Goal: Transaction & Acquisition: Obtain resource

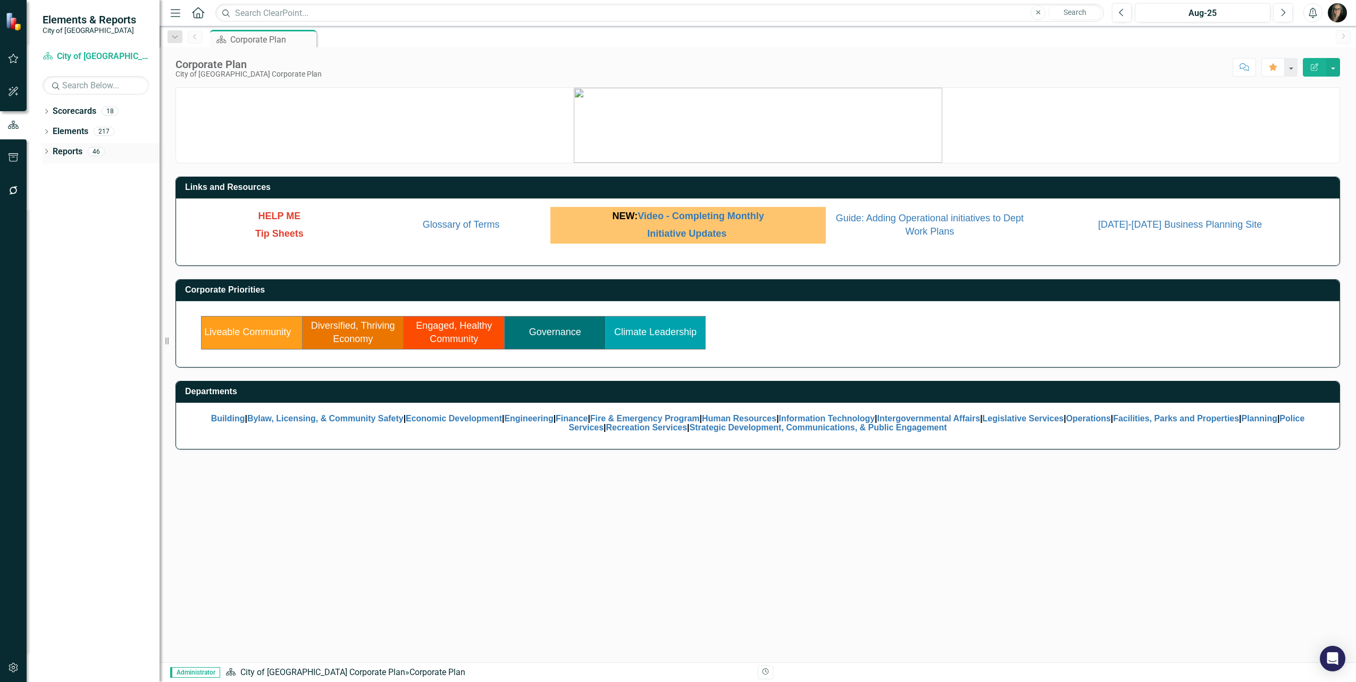
drag, startPoint x: 46, startPoint y: 153, endPoint x: 51, endPoint y: 158, distance: 6.8
click at [46, 153] on icon "Dropdown" at bounding box center [46, 152] width 7 height 6
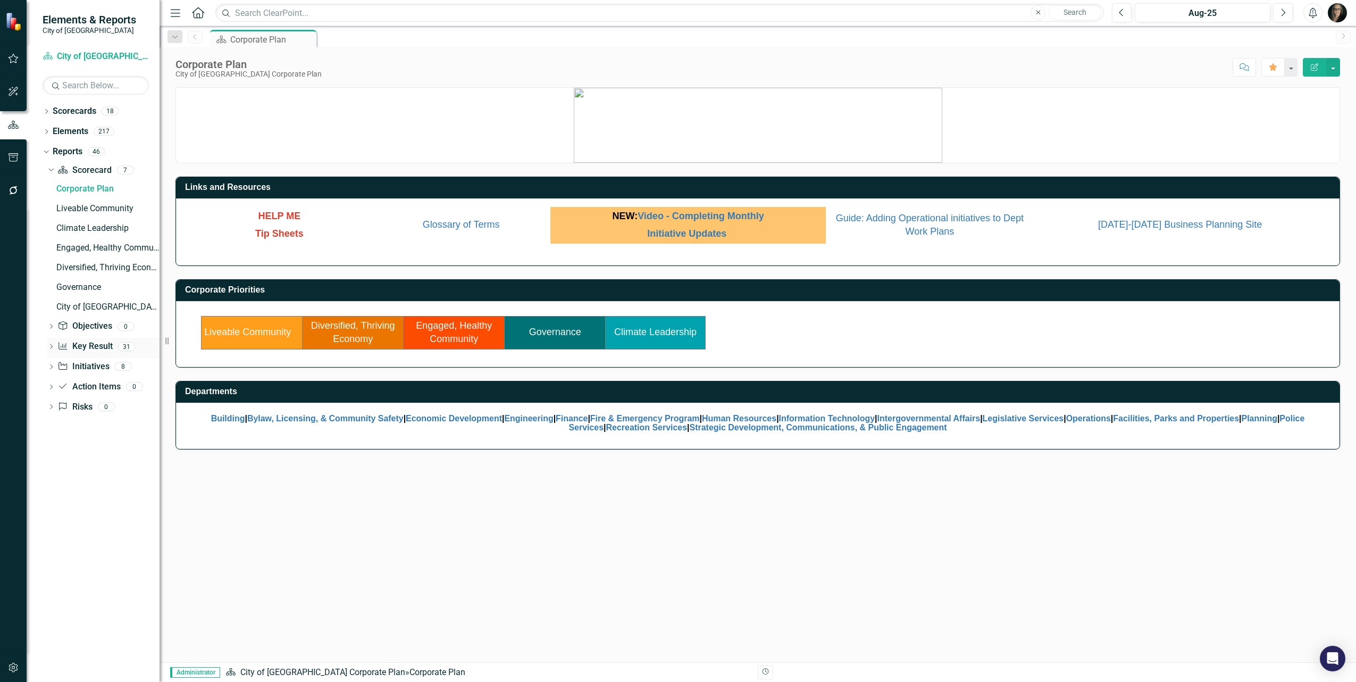
click at [54, 347] on icon "Dropdown" at bounding box center [50, 348] width 7 height 6
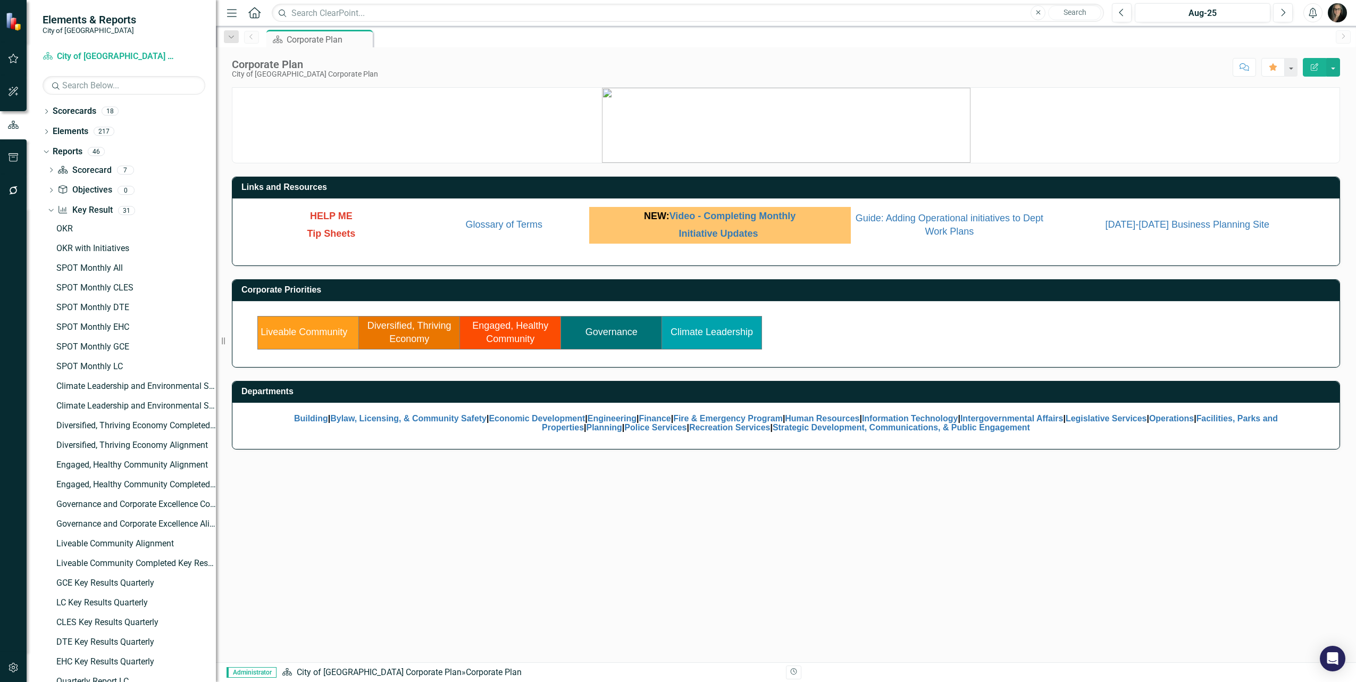
drag, startPoint x: 160, startPoint y: 363, endPoint x: 216, endPoint y: 357, distance: 56.1
click at [216, 357] on div "Resize" at bounding box center [220, 341] width 9 height 682
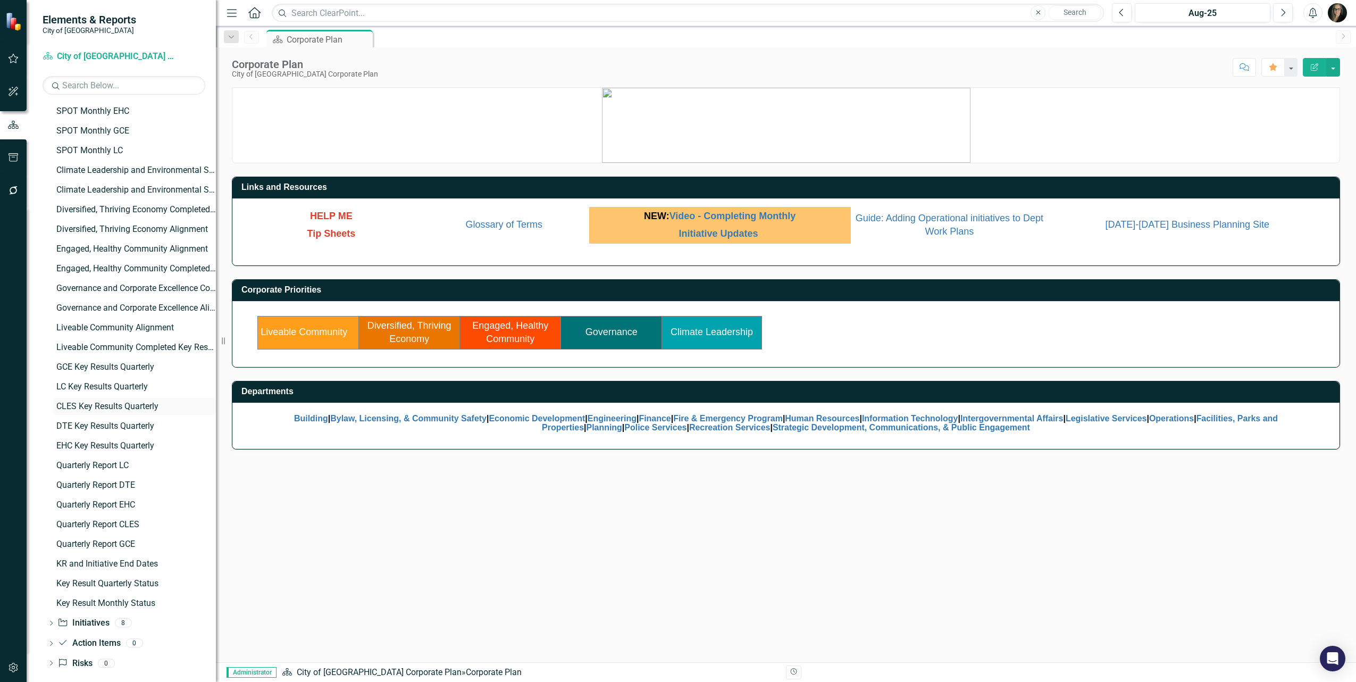
scroll to position [224, 0]
click at [297, 335] on link "Liveable Community" at bounding box center [304, 331] width 87 height 11
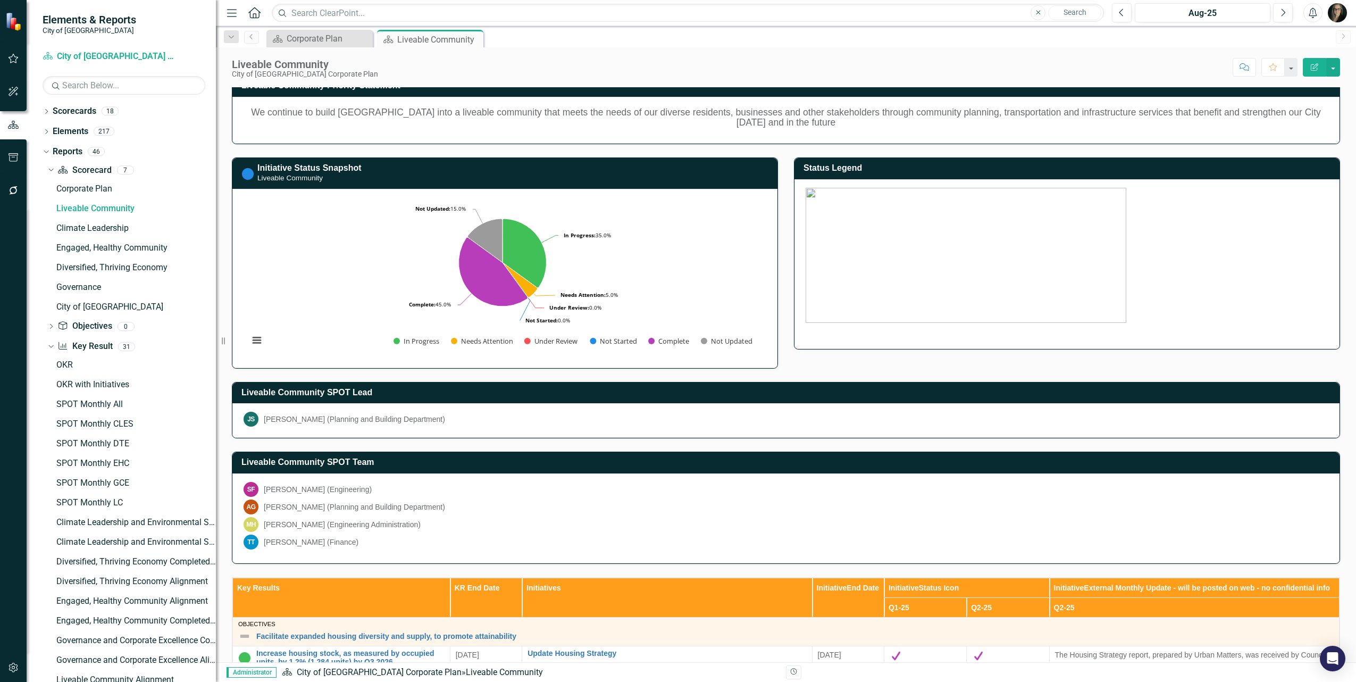
scroll to position [9, 0]
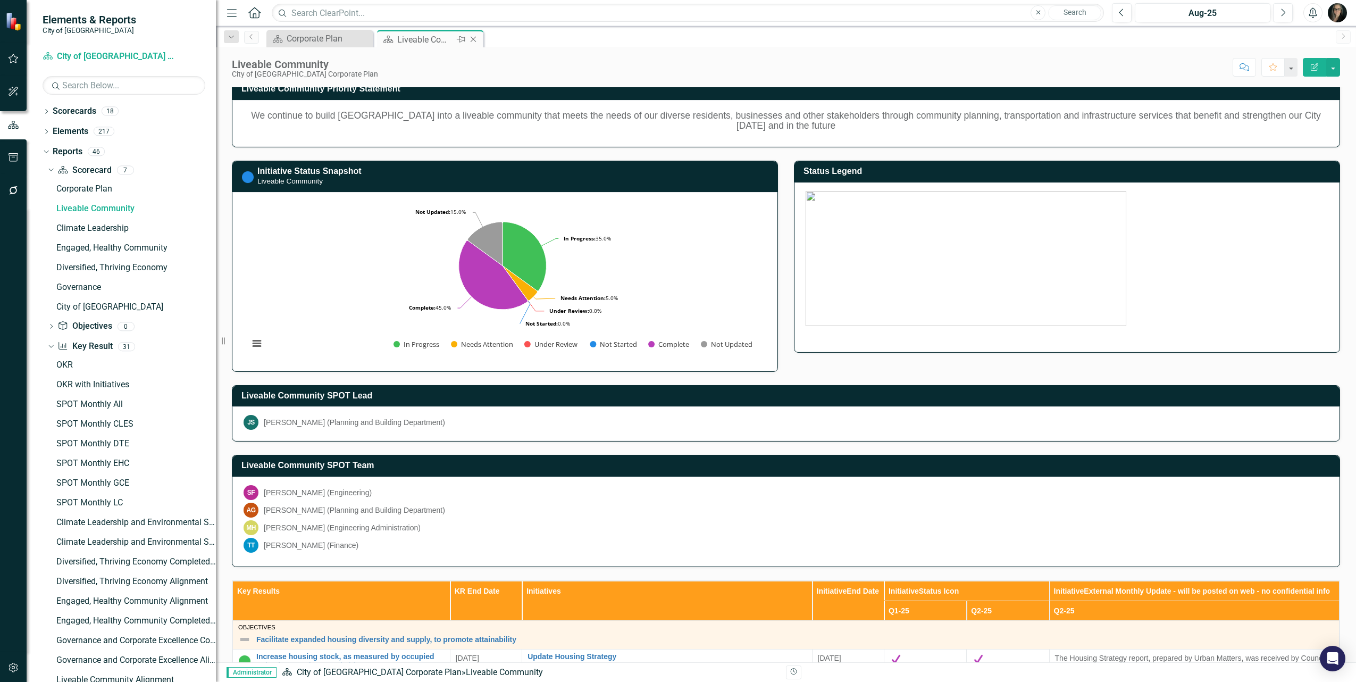
click at [469, 38] on icon "Close" at bounding box center [473, 39] width 11 height 9
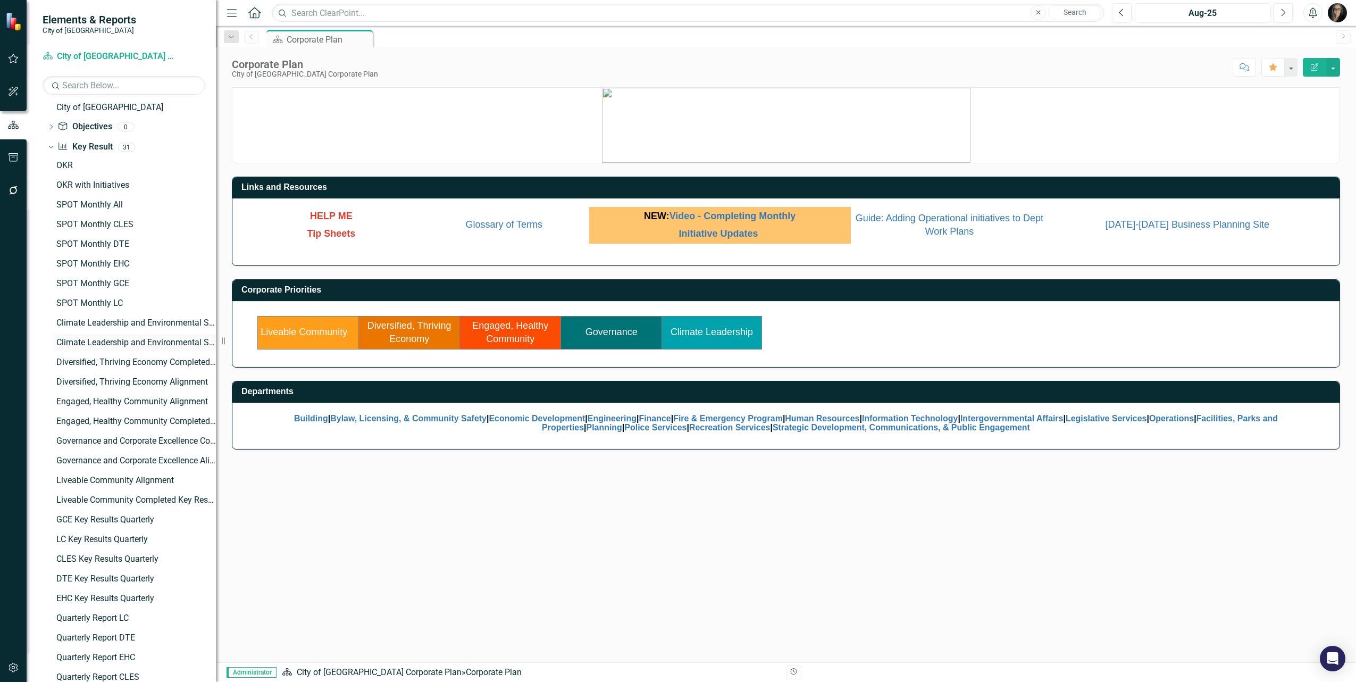
scroll to position [266, 0]
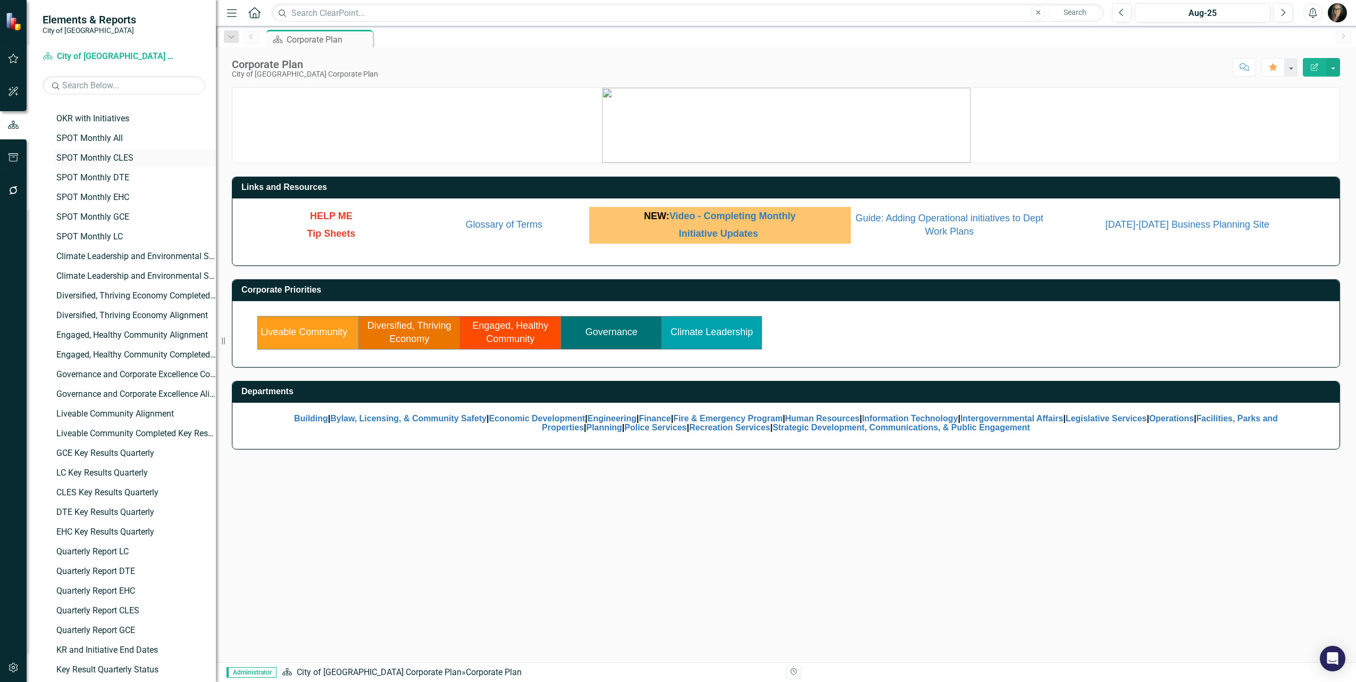
click at [113, 160] on div "SPOT Monthly CLES" at bounding box center [136, 158] width 160 height 10
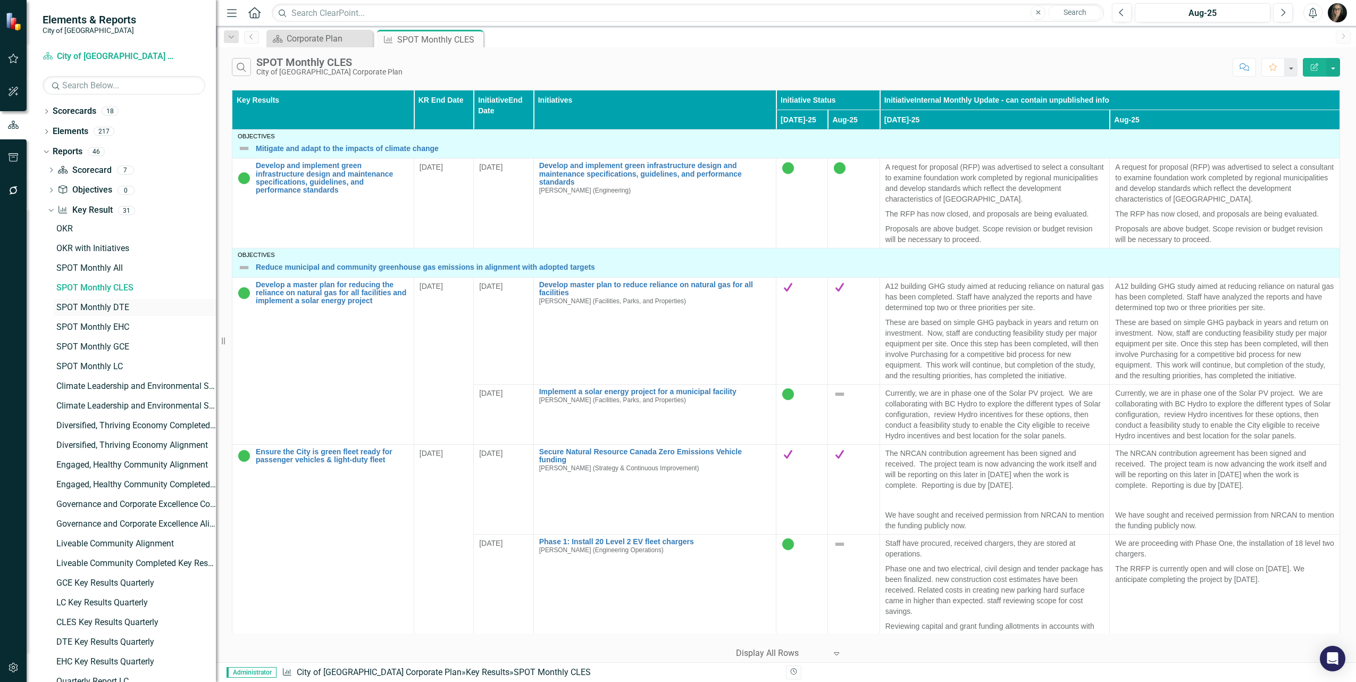
click at [113, 307] on div "SPOT Monthly DTE" at bounding box center [136, 308] width 160 height 10
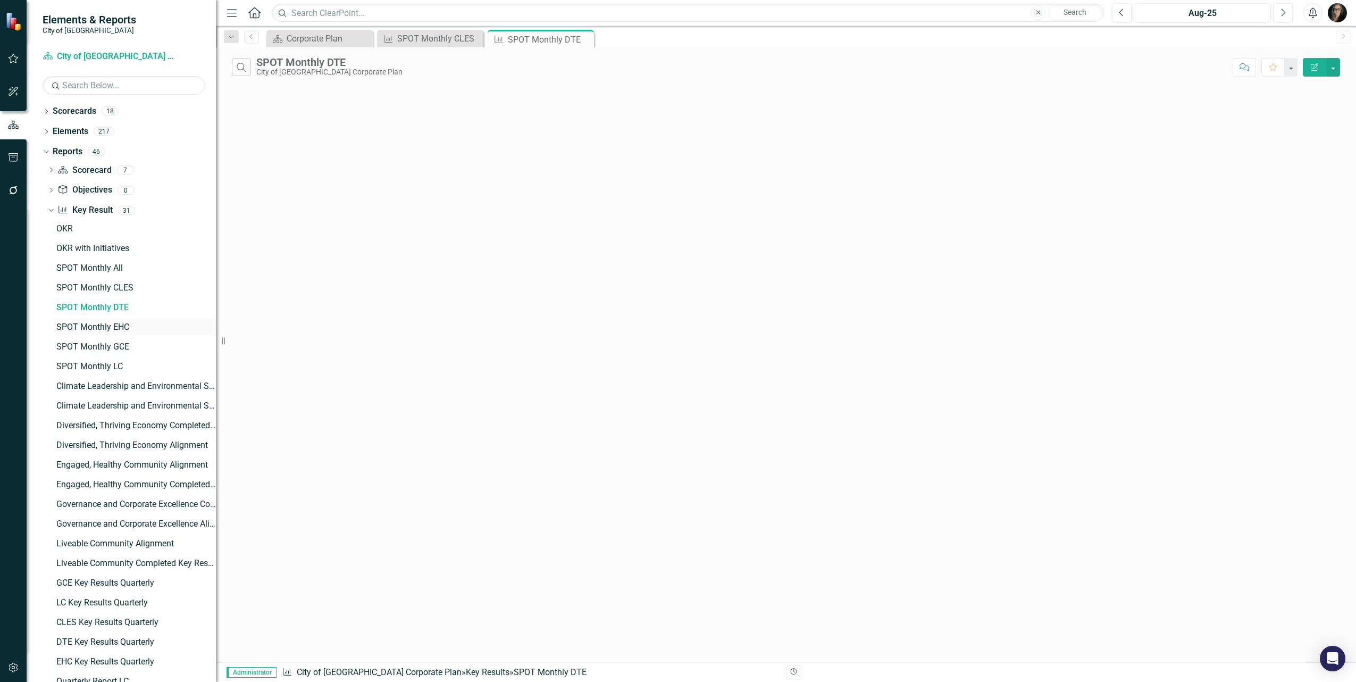
click at [112, 328] on div "SPOT Monthly EHC" at bounding box center [136, 327] width 160 height 10
click at [114, 349] on div "SPOT Monthly GCE" at bounding box center [136, 347] width 160 height 10
click at [110, 366] on div "SPOT Monthly LC" at bounding box center [136, 367] width 160 height 10
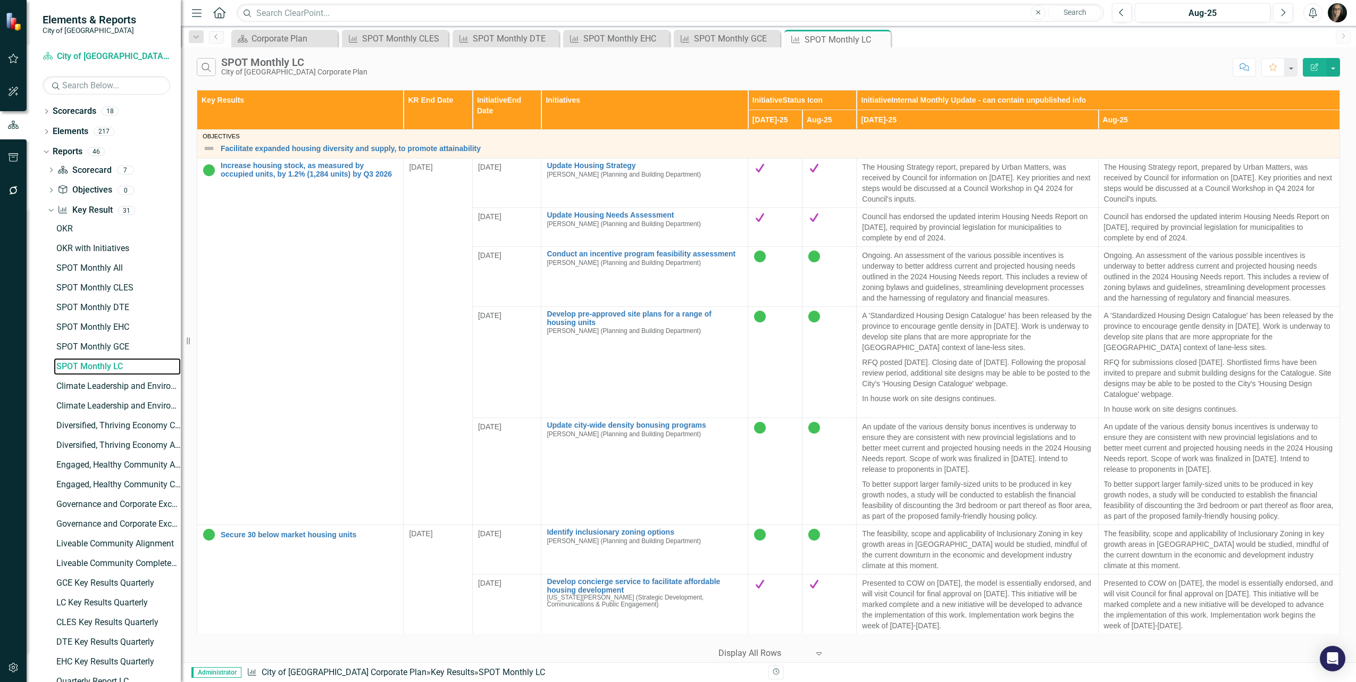
drag, startPoint x: 218, startPoint y: 259, endPoint x: 181, endPoint y: 264, distance: 37.5
click at [181, 264] on div "Resize" at bounding box center [185, 341] width 9 height 682
click at [1339, 70] on button "button" at bounding box center [1333, 67] width 14 height 19
click at [1323, 108] on link "PDF Export to PDF" at bounding box center [1297, 109] width 84 height 20
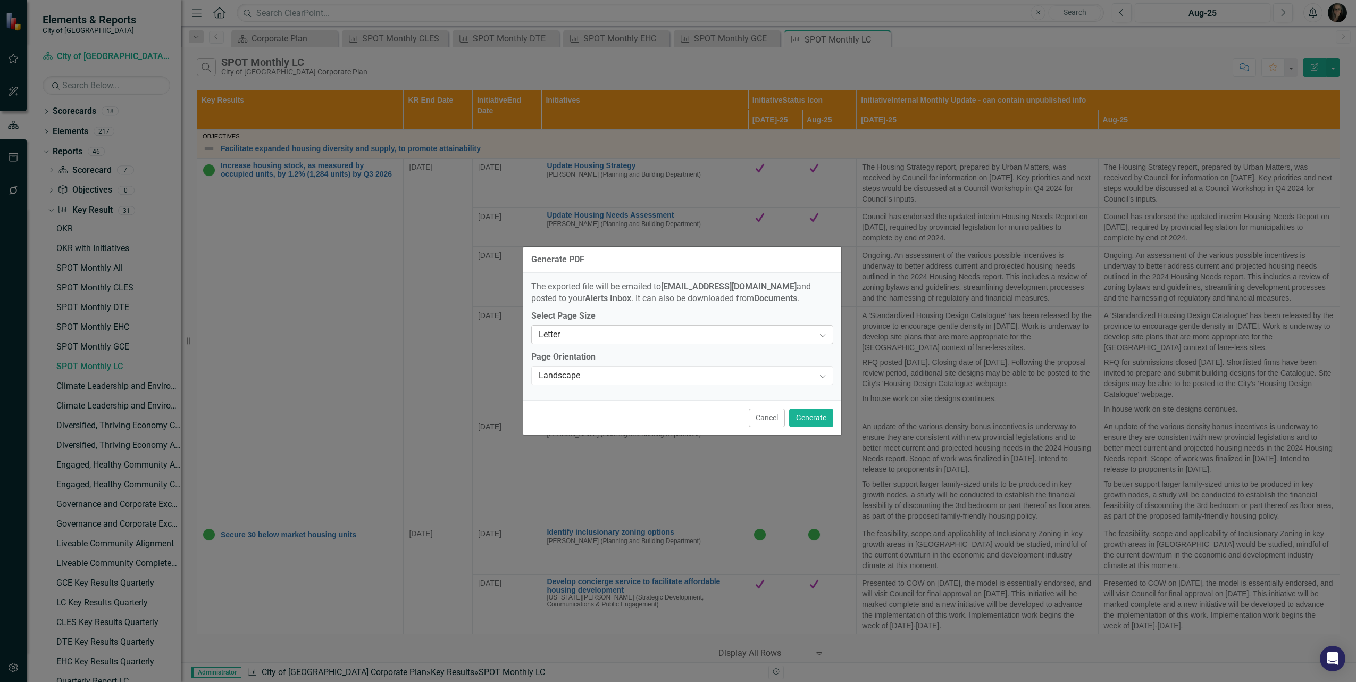
click at [561, 339] on div "Letter Expand" at bounding box center [682, 334] width 302 height 19
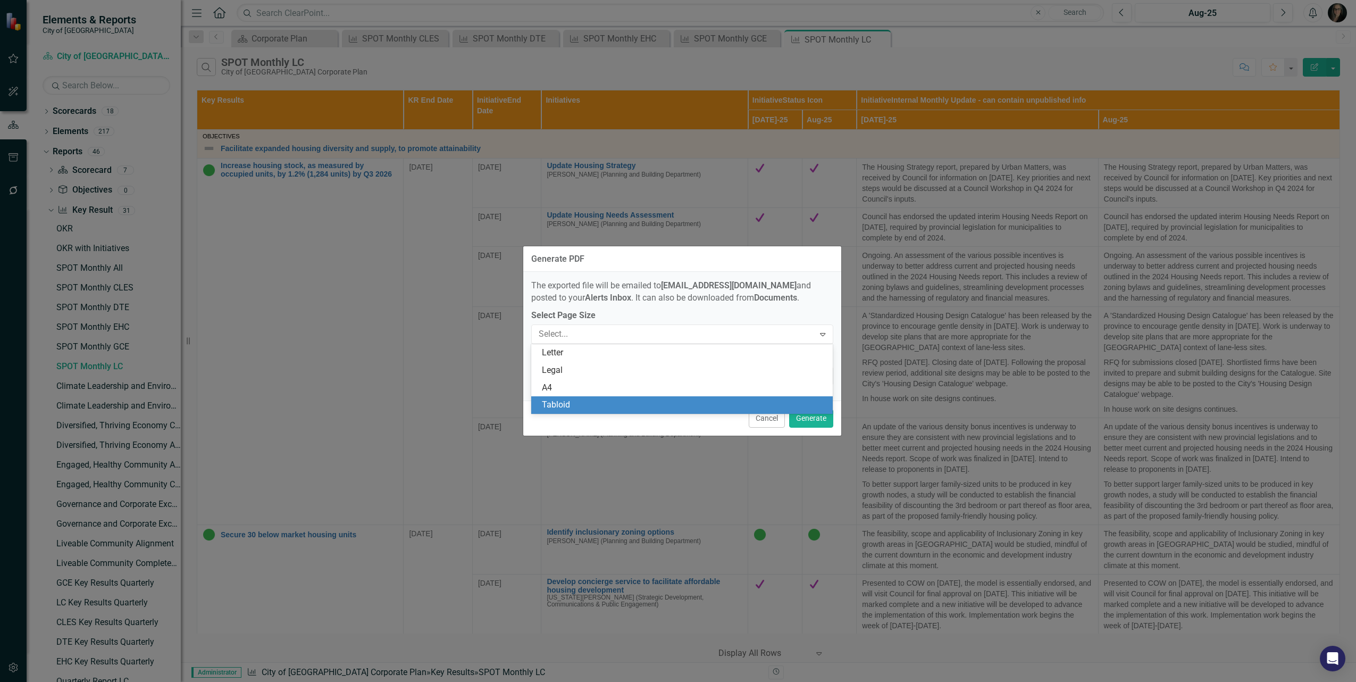
click at [572, 399] on div "Tabloid" at bounding box center [684, 405] width 285 height 12
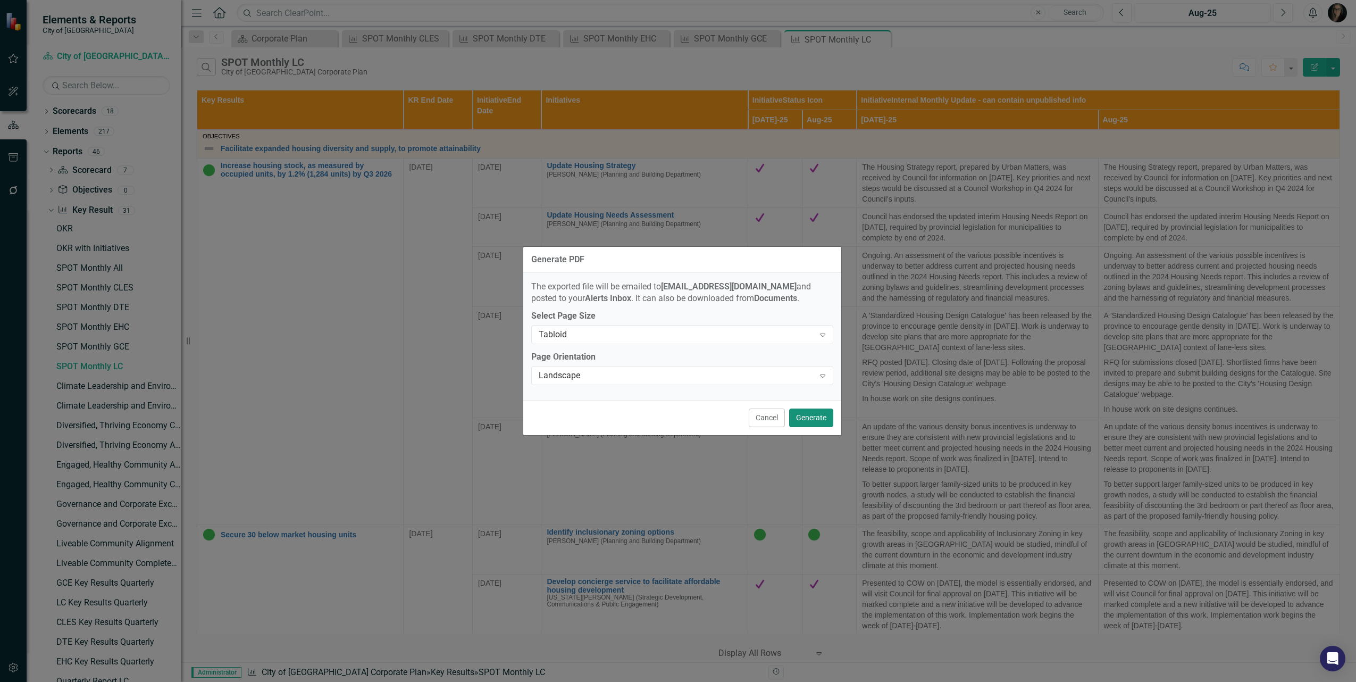
click at [809, 419] on button "Generate" at bounding box center [811, 417] width 44 height 19
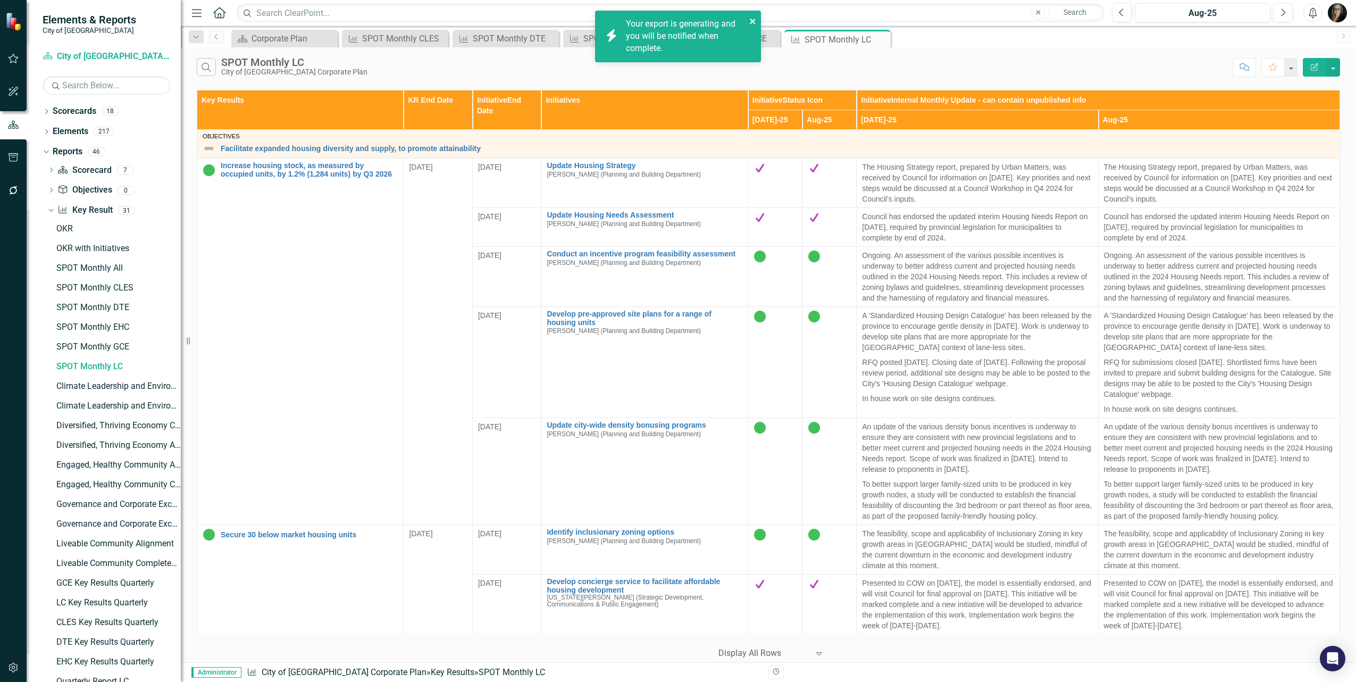
click at [754, 22] on icon "close" at bounding box center [752, 21] width 7 height 9
click at [879, 40] on icon at bounding box center [881, 40] width 6 height 6
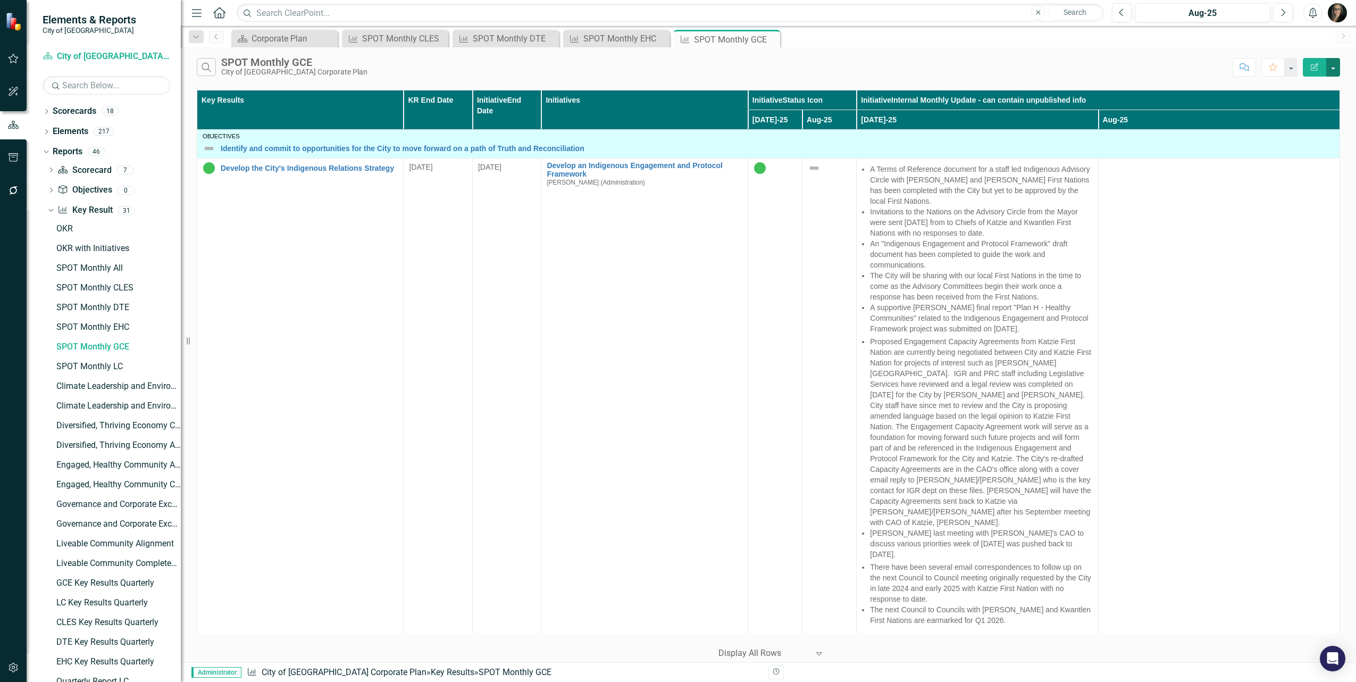
click at [1334, 68] on button "button" at bounding box center [1333, 67] width 14 height 19
click at [1312, 112] on link "PDF Export to PDF" at bounding box center [1297, 109] width 84 height 20
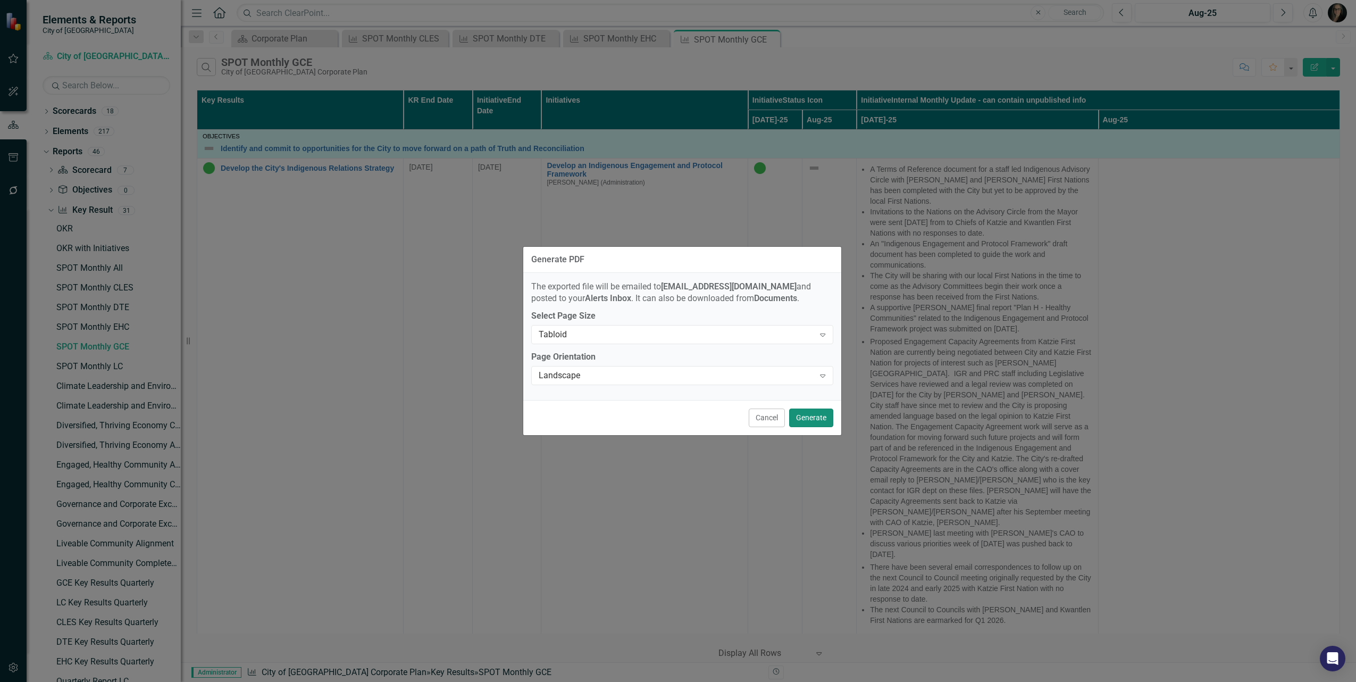
click at [811, 418] on button "Generate" at bounding box center [811, 417] width 44 height 19
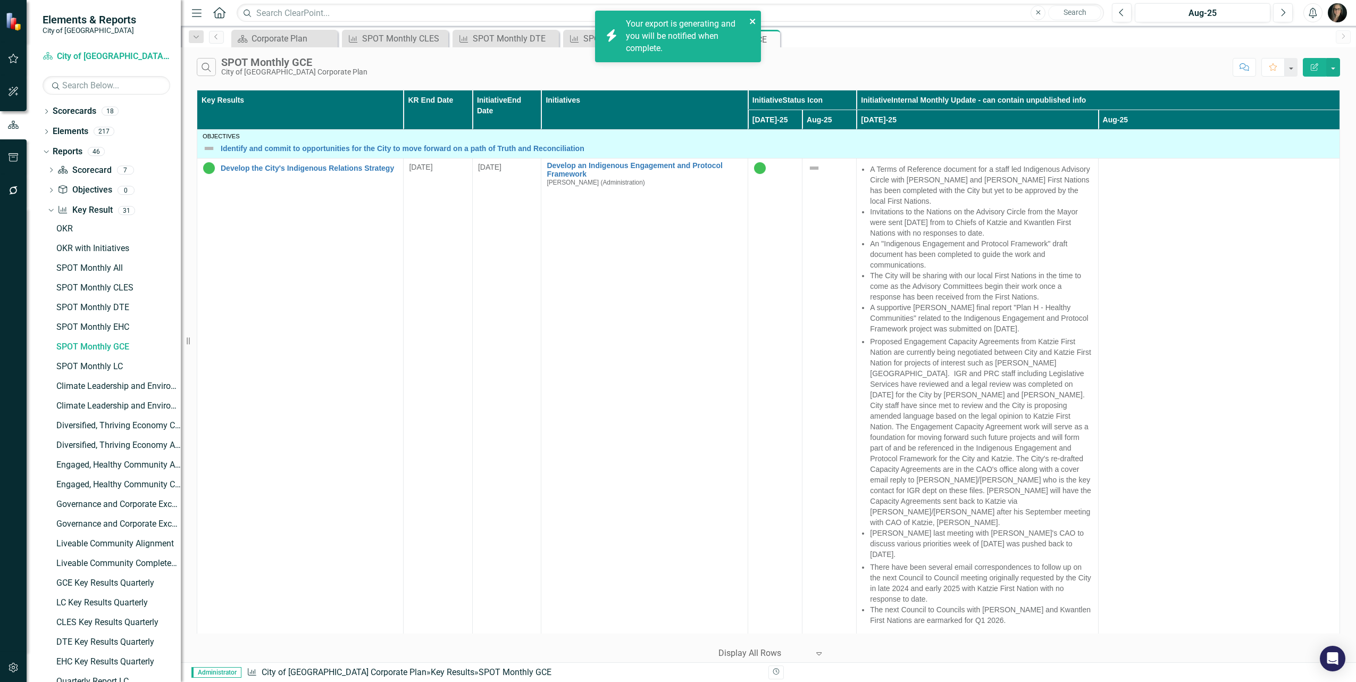
click at [753, 20] on icon "close" at bounding box center [752, 21] width 5 height 5
click at [769, 38] on icon "Close" at bounding box center [770, 39] width 11 height 9
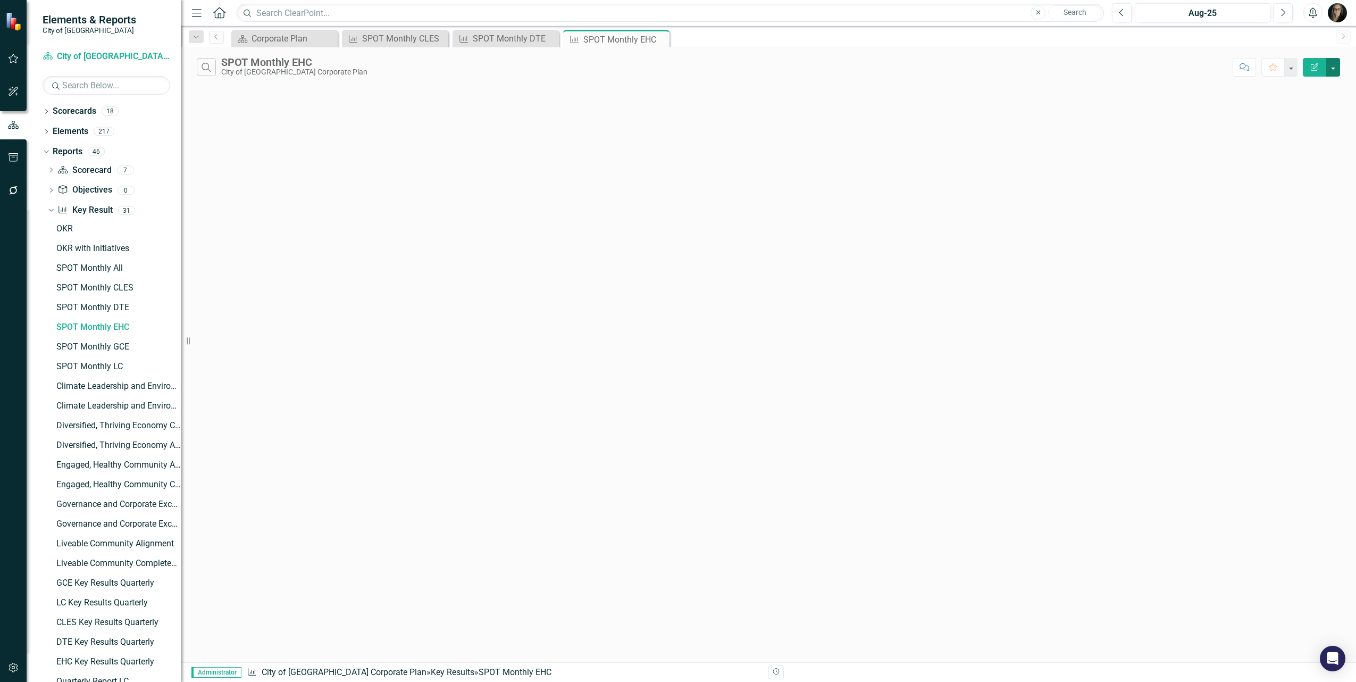
click at [1332, 71] on button "button" at bounding box center [1333, 67] width 14 height 19
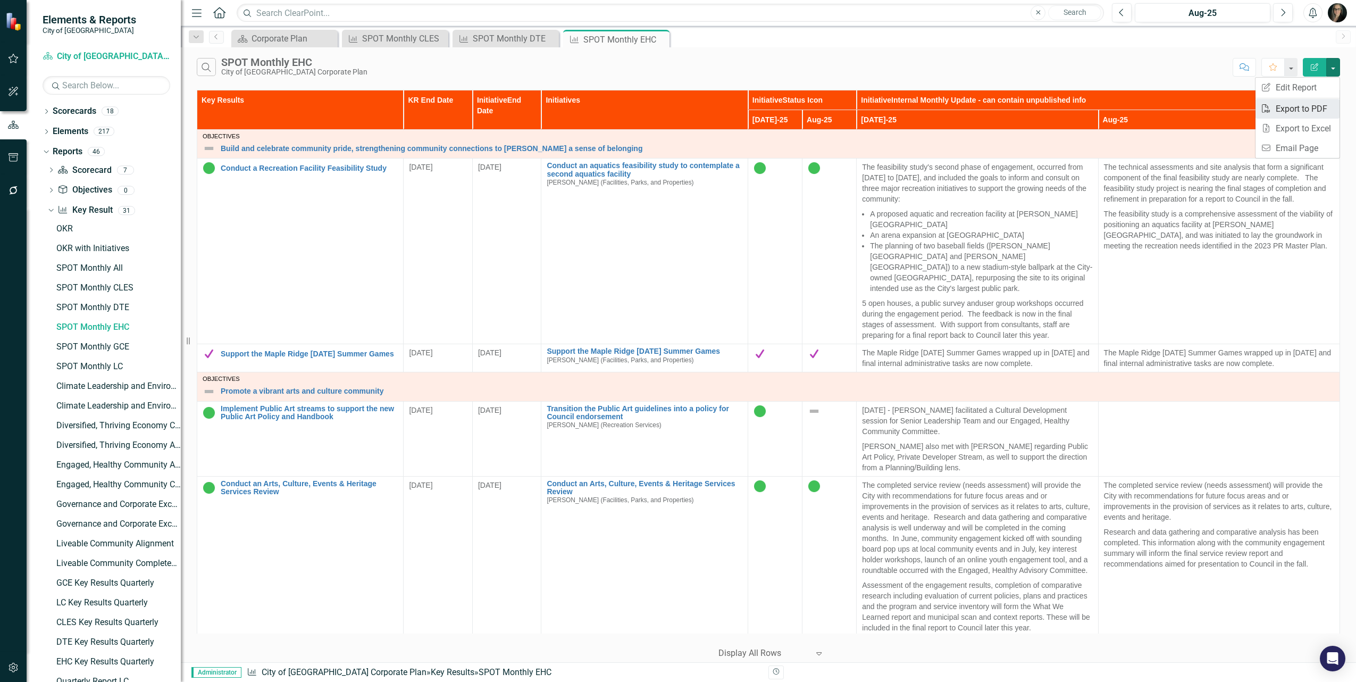
click at [1304, 112] on link "PDF Export to PDF" at bounding box center [1297, 109] width 84 height 20
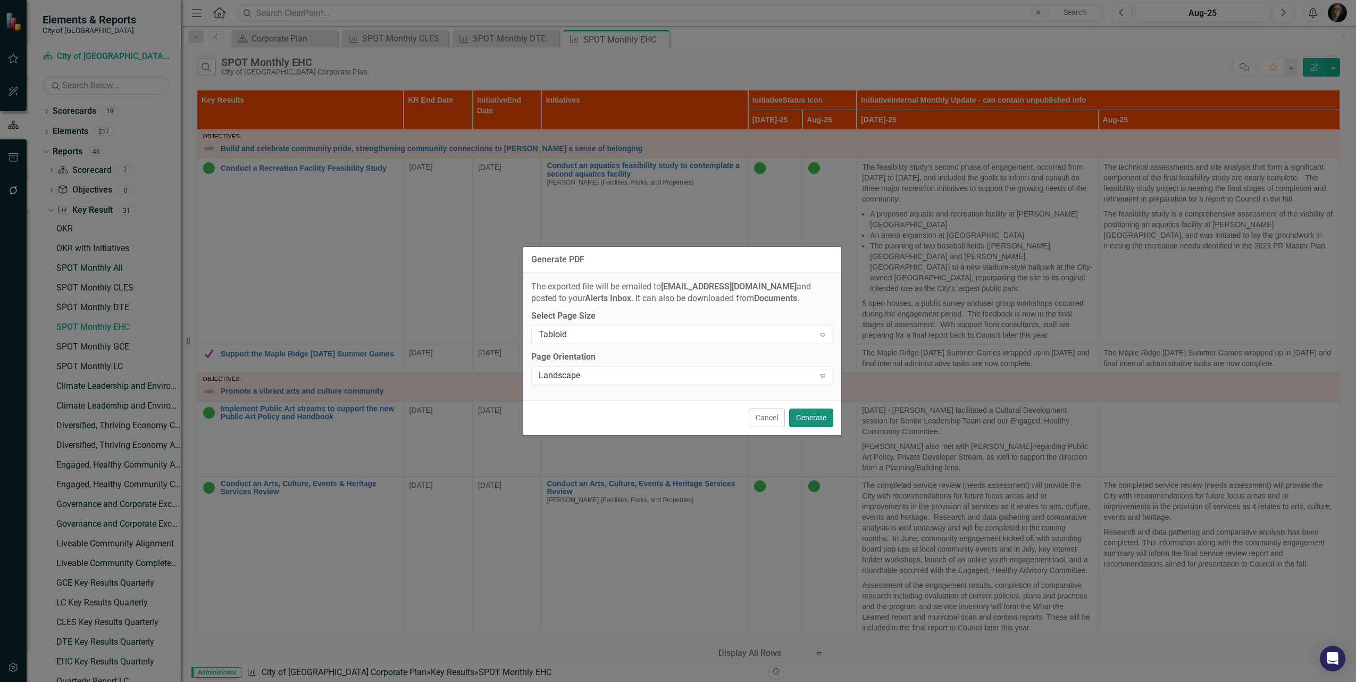
click at [811, 421] on button "Generate" at bounding box center [811, 417] width 44 height 19
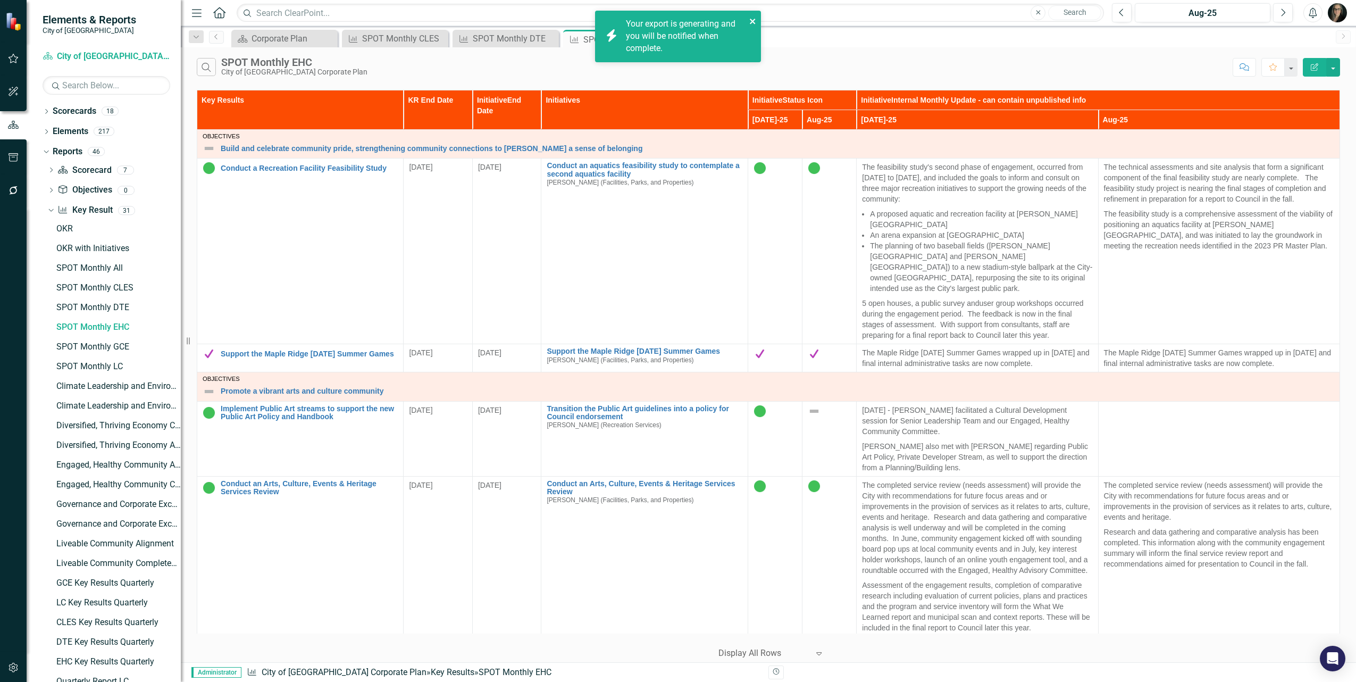
click at [755, 23] on icon "close" at bounding box center [752, 21] width 5 height 5
click at [659, 41] on icon "Close" at bounding box center [659, 39] width 11 height 9
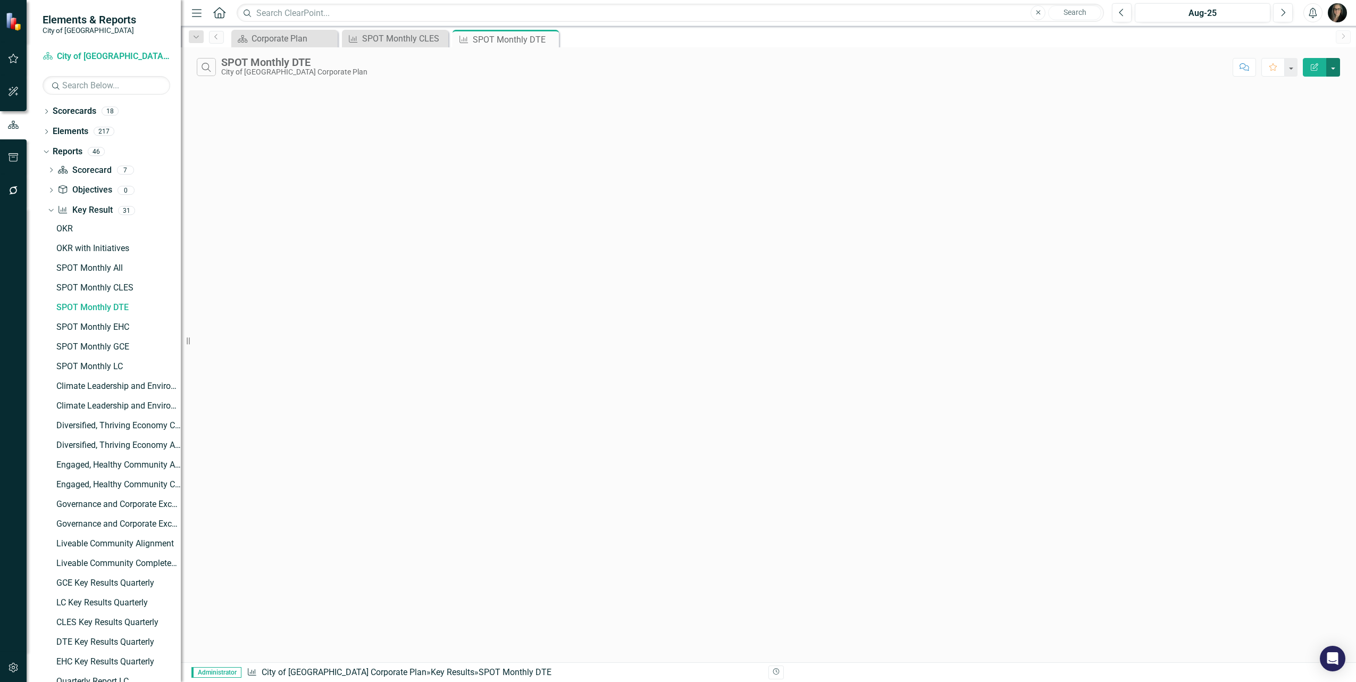
click at [1334, 70] on button "button" at bounding box center [1333, 67] width 14 height 19
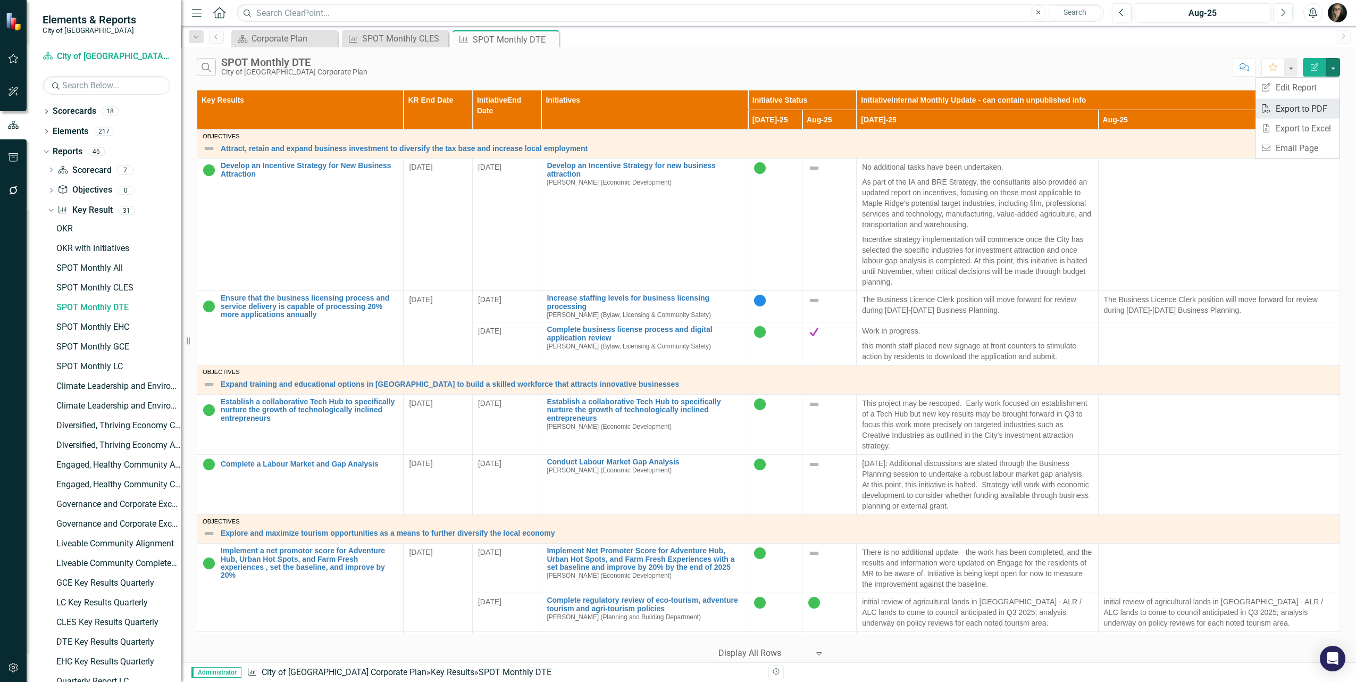
click at [1316, 105] on link "PDF Export to PDF" at bounding box center [1297, 109] width 84 height 20
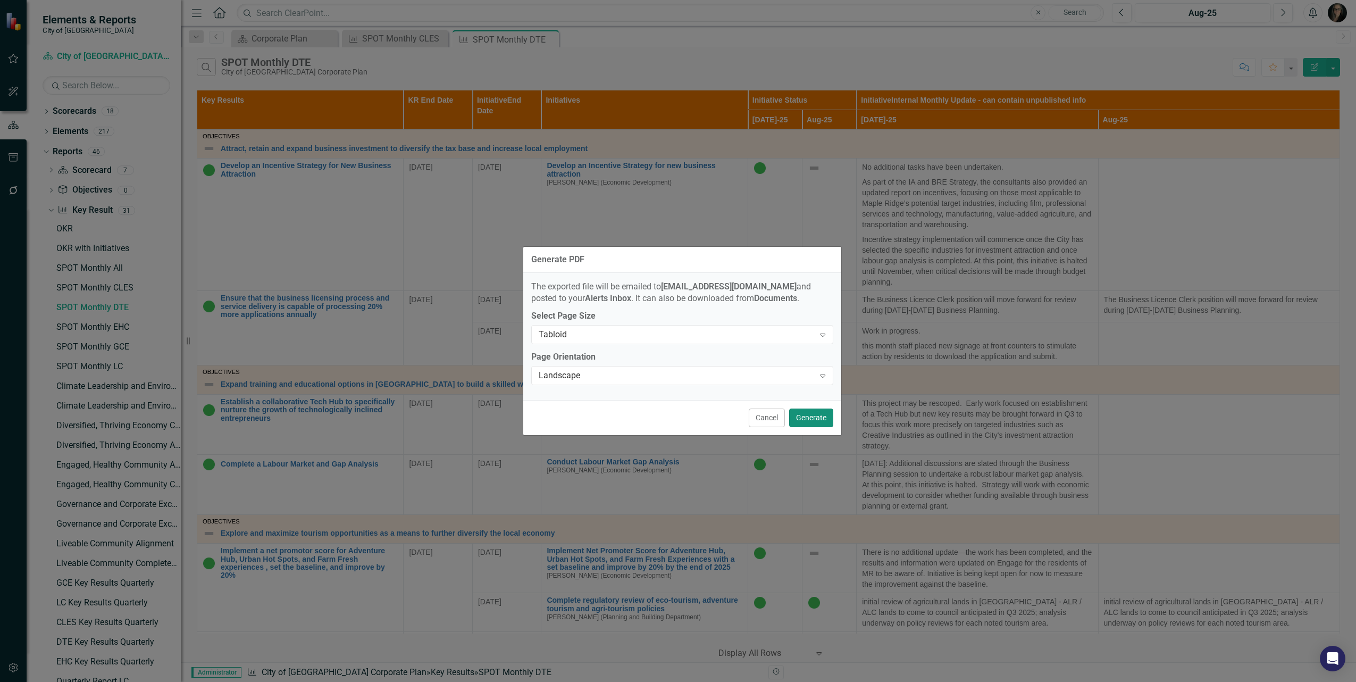
click at [811, 416] on button "Generate" at bounding box center [811, 417] width 44 height 19
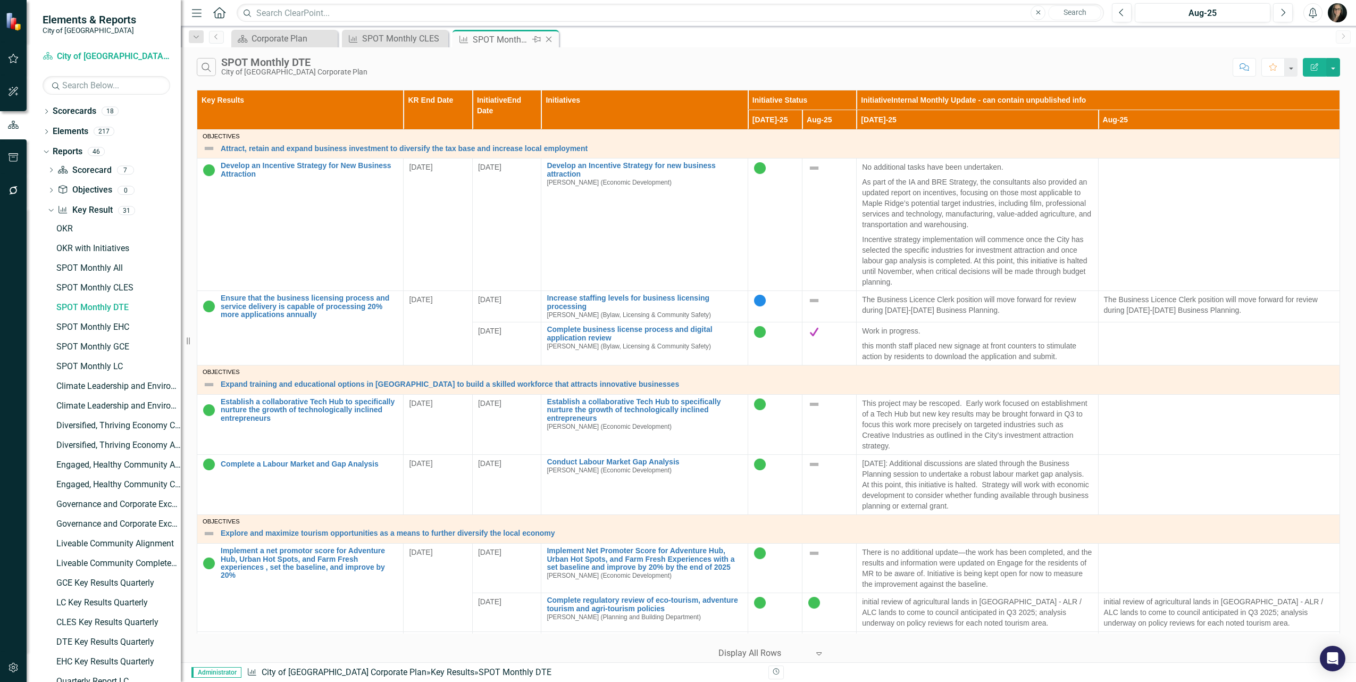
click at [549, 37] on icon "Close" at bounding box center [548, 39] width 11 height 9
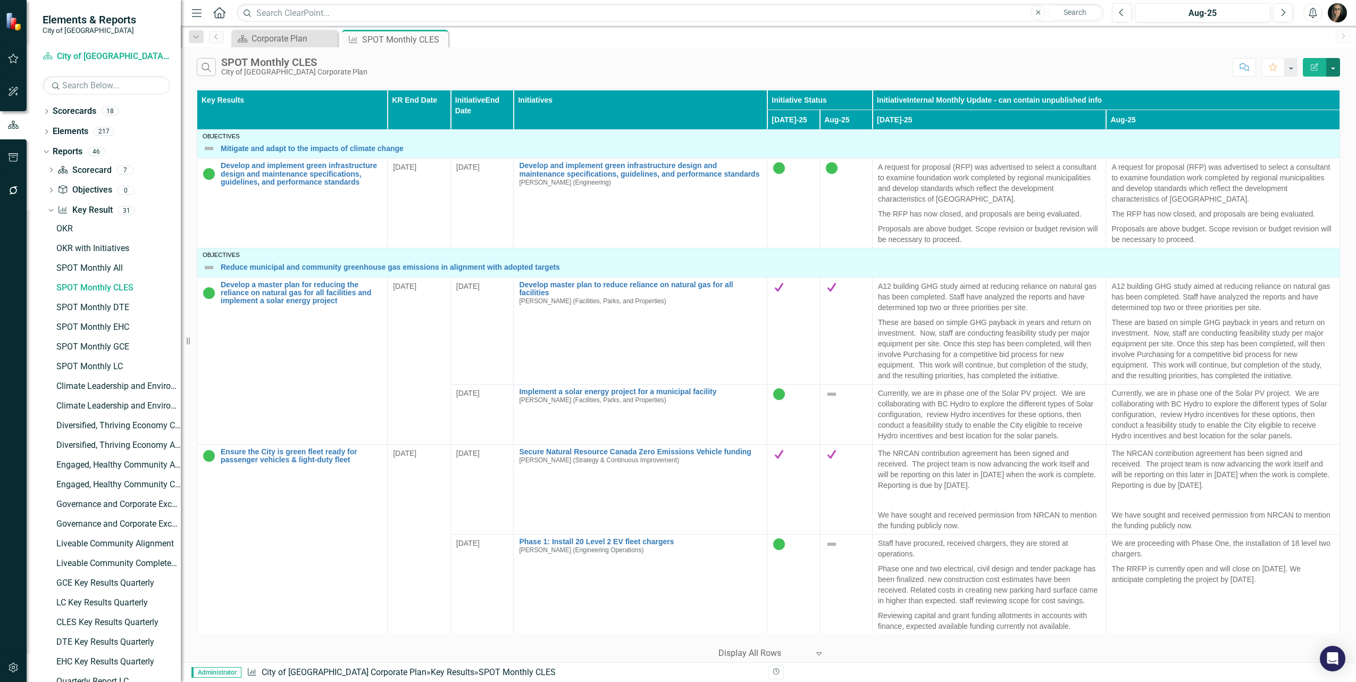
click at [1334, 72] on button "button" at bounding box center [1333, 67] width 14 height 19
click at [1317, 107] on link "PDF Export to PDF" at bounding box center [1297, 109] width 84 height 20
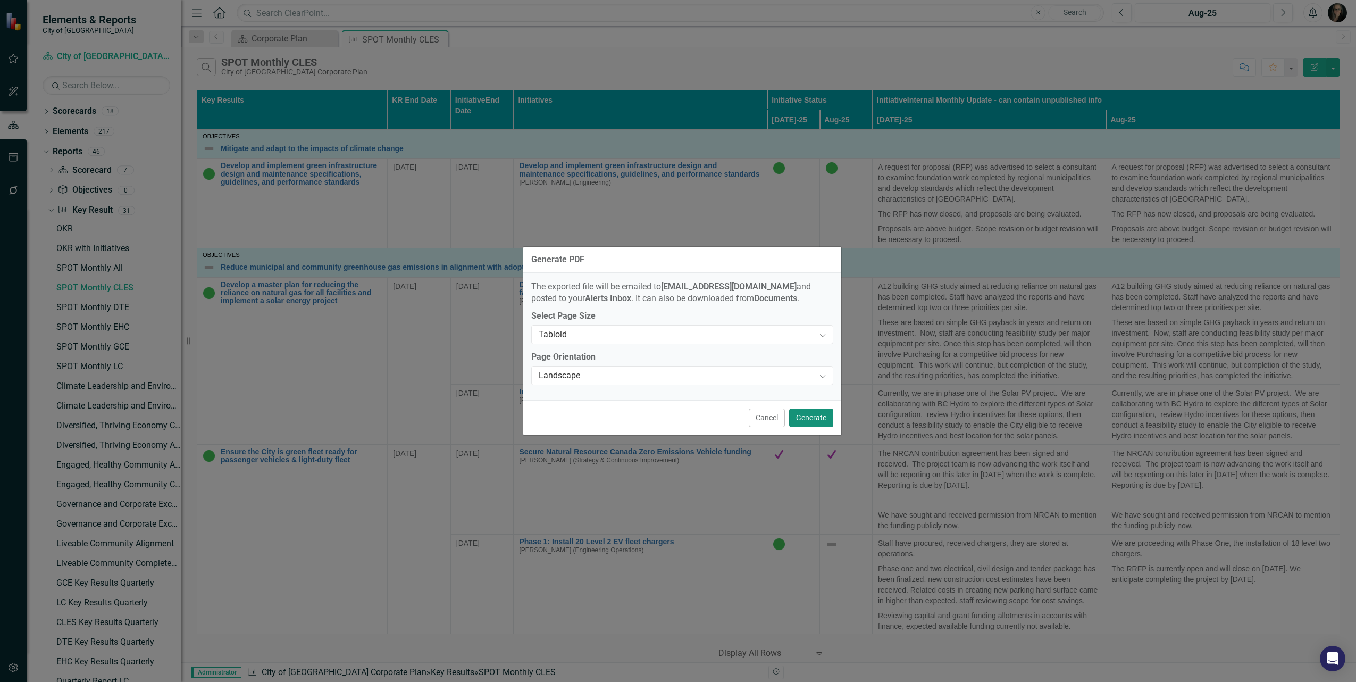
click at [815, 421] on button "Generate" at bounding box center [811, 417] width 44 height 19
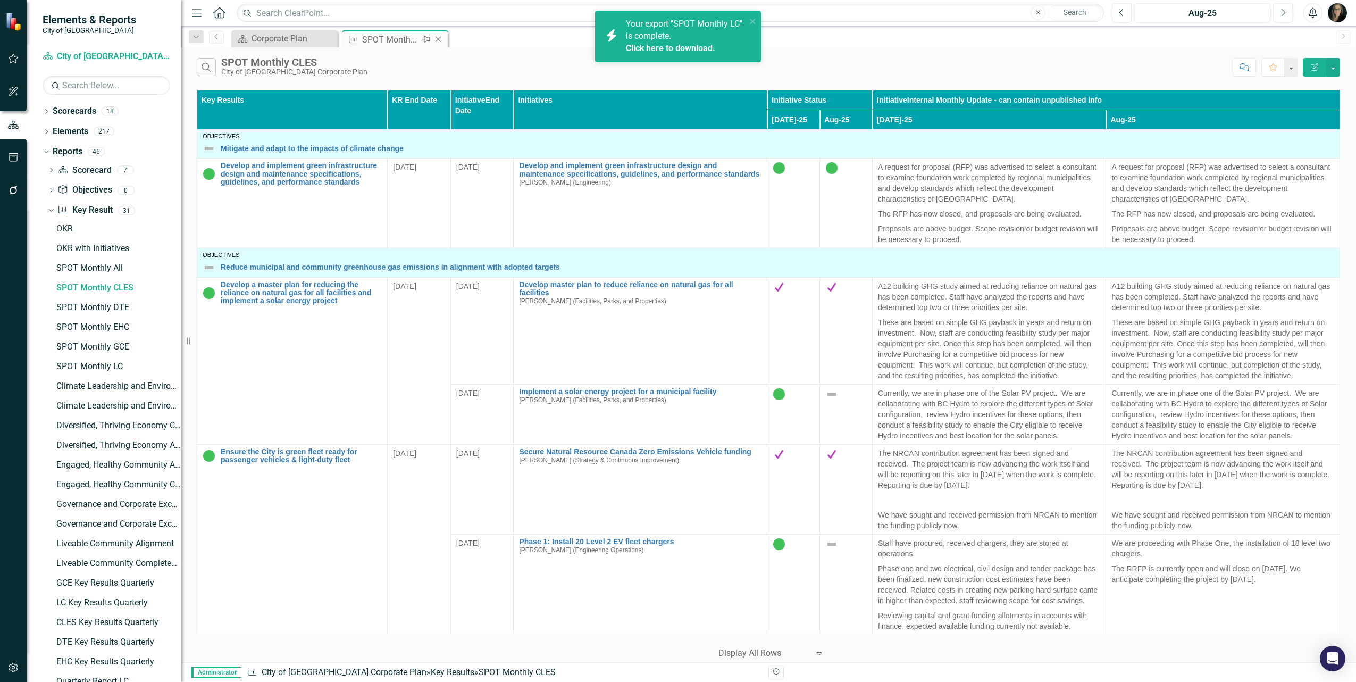
click at [438, 38] on icon "Close" at bounding box center [438, 39] width 11 height 9
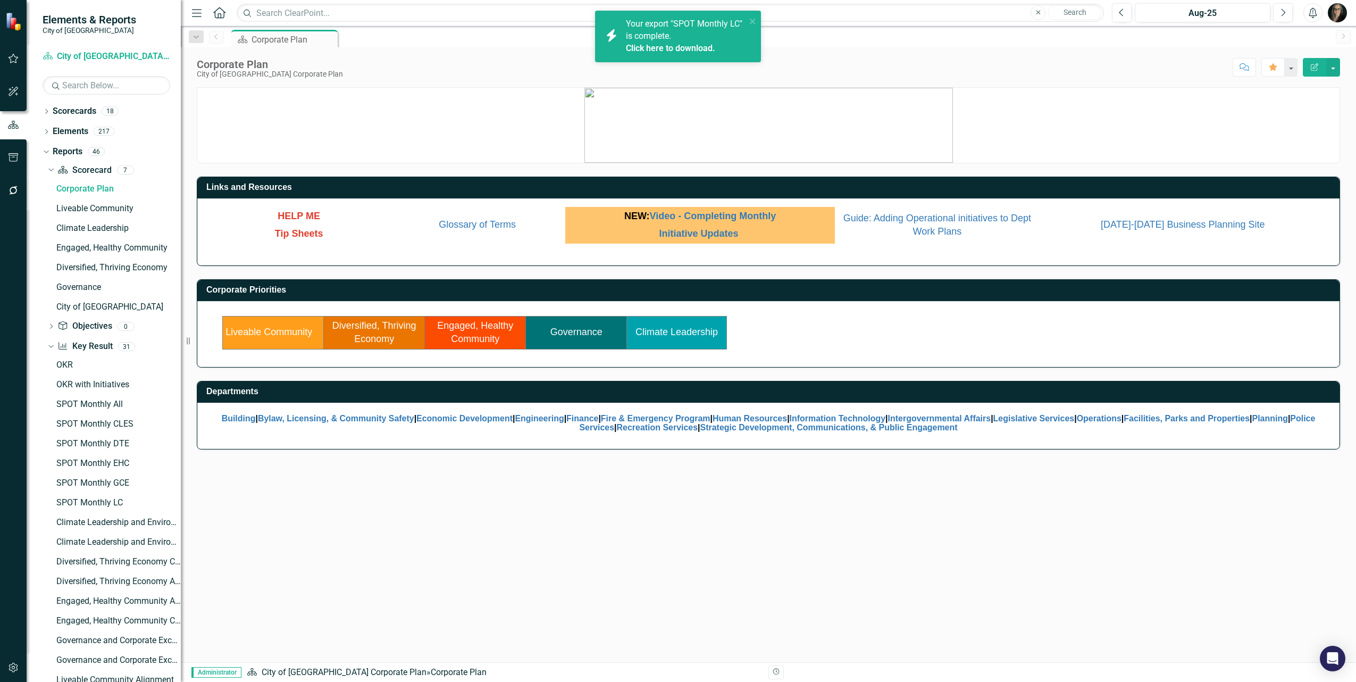
drag, startPoint x: 451, startPoint y: 49, endPoint x: 379, endPoint y: 52, distance: 72.4
click at [448, 48] on div "Corporate Plan City of Maple Ridge Corporate Plan Score: N/A Aug-25 Completed C…" at bounding box center [768, 63] width 1175 height 32
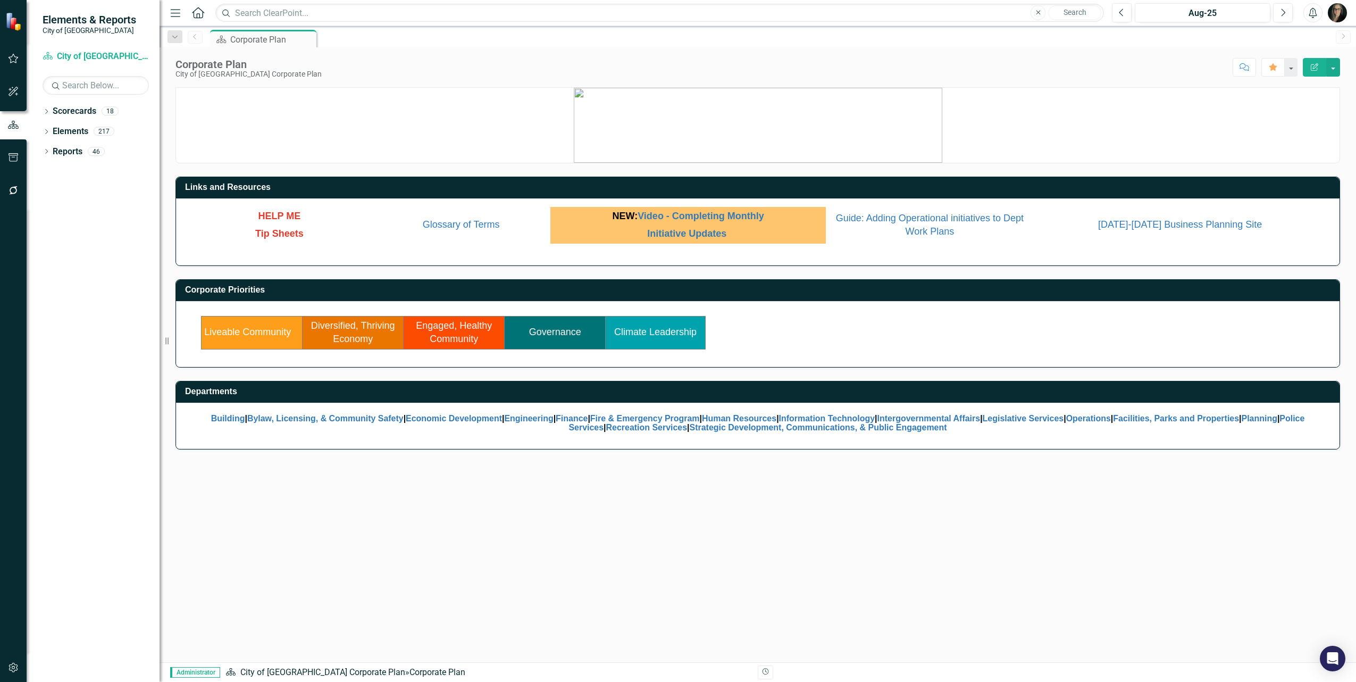
click at [237, 331] on link "Liveable Community" at bounding box center [247, 331] width 87 height 11
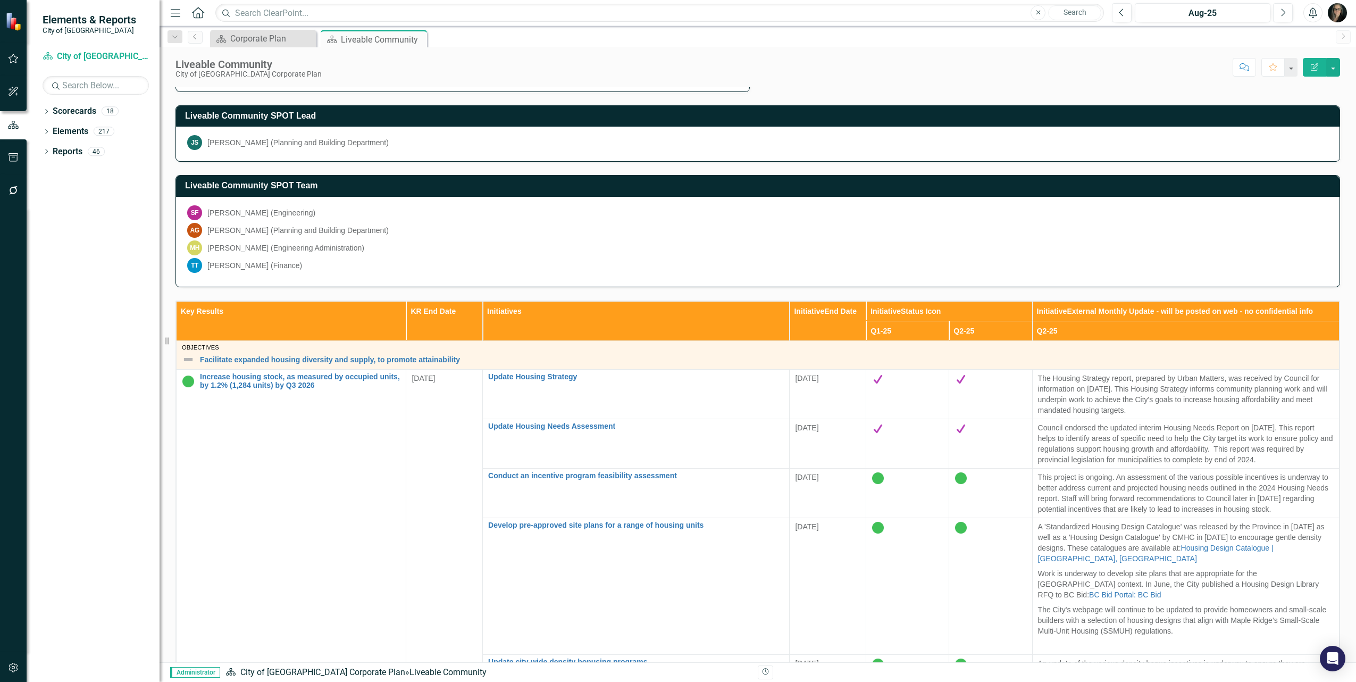
scroll to position [307, 0]
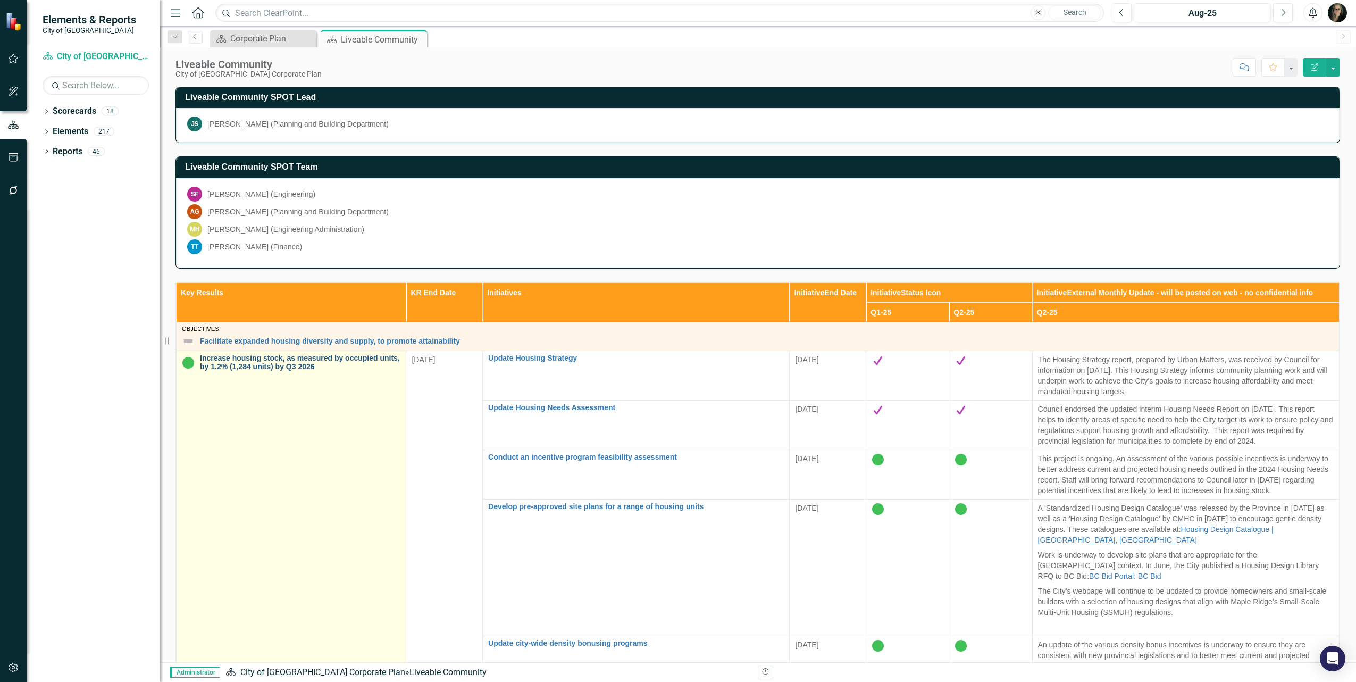
click at [300, 359] on link "Increase housing stock, as measured by occupied units, by 1.2% (1,284 units) by…" at bounding box center [300, 362] width 200 height 16
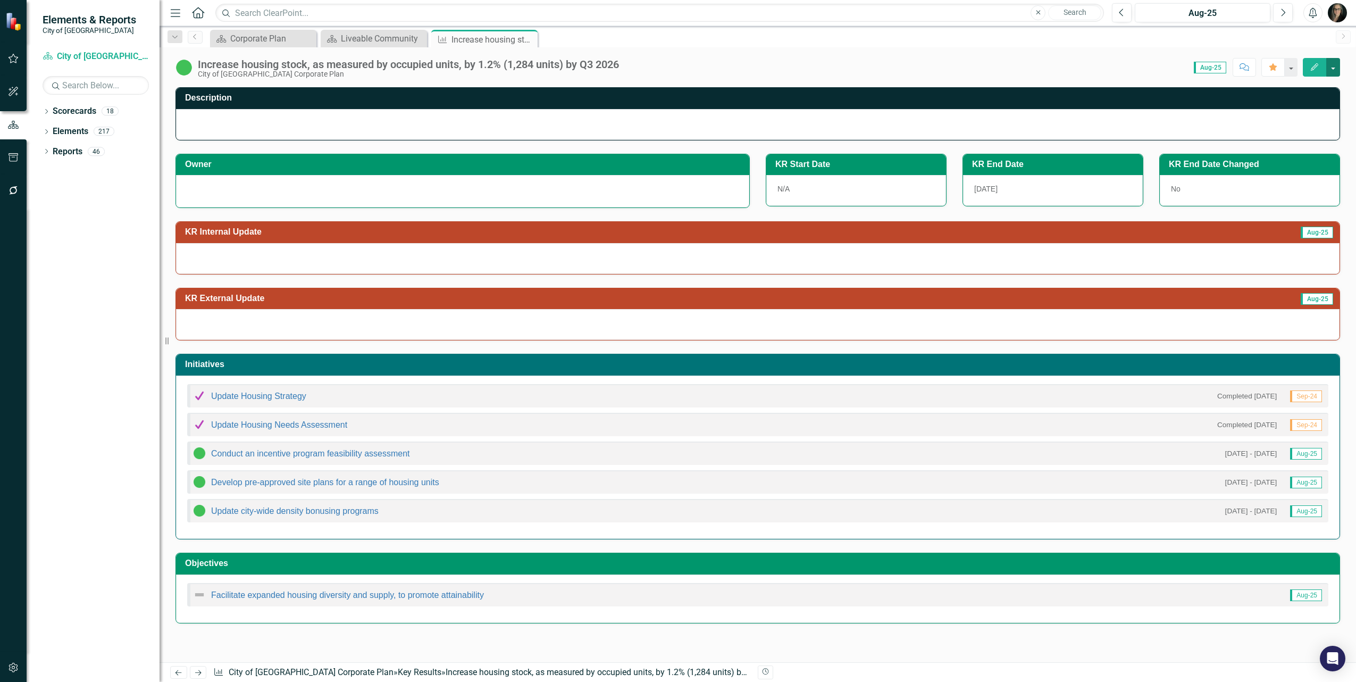
click at [1336, 70] on button "button" at bounding box center [1333, 67] width 14 height 19
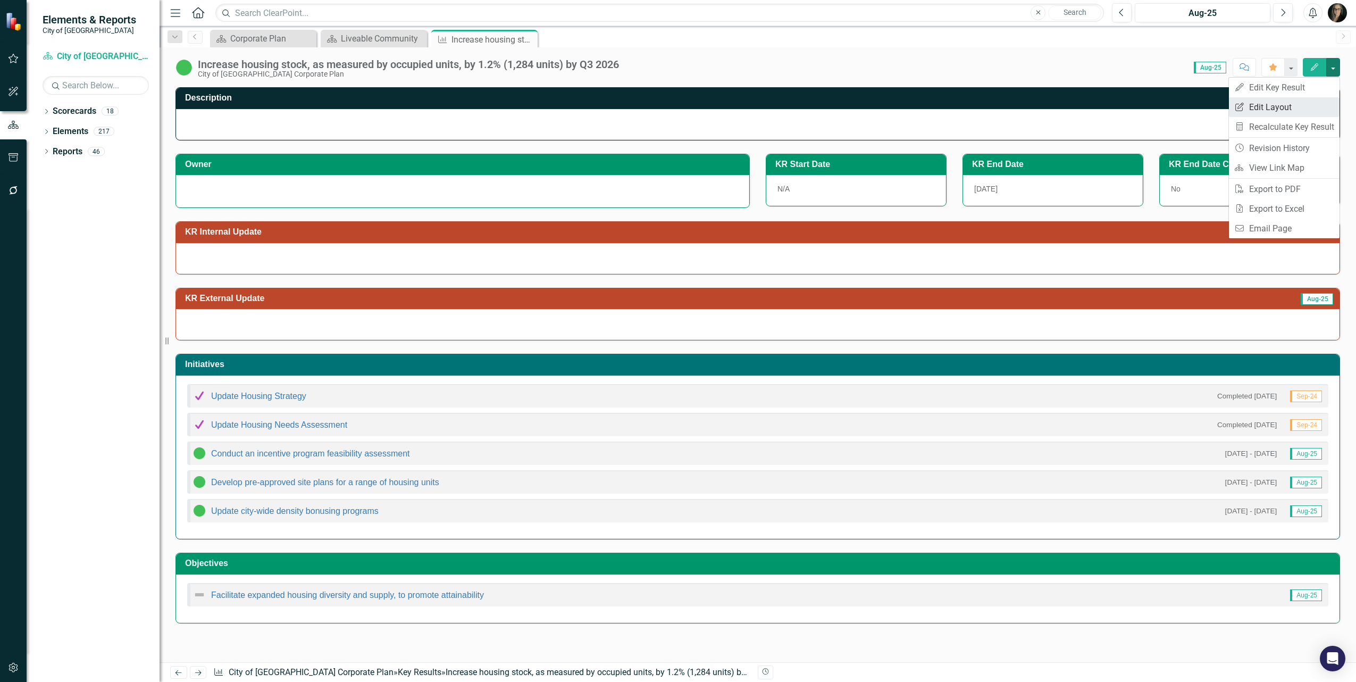
click at [1303, 104] on link "Edit Report Edit Layout" at bounding box center [1284, 107] width 111 height 20
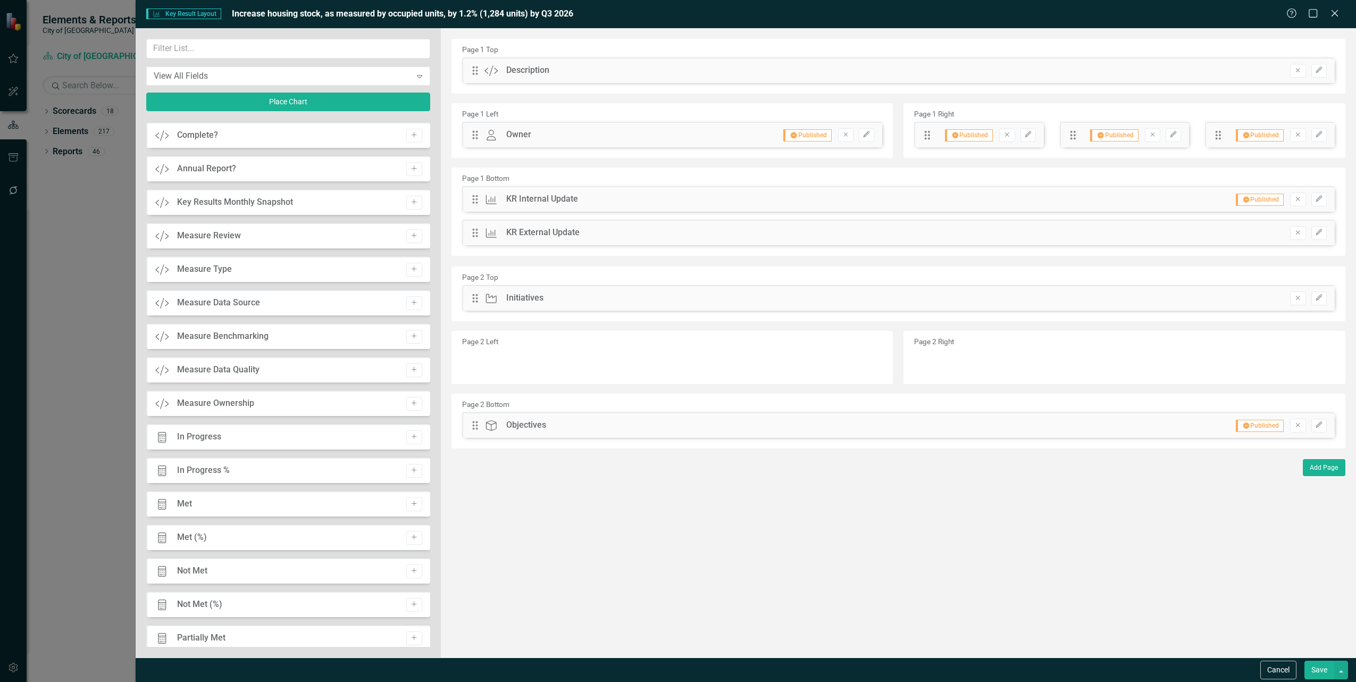
scroll to position [712, 0]
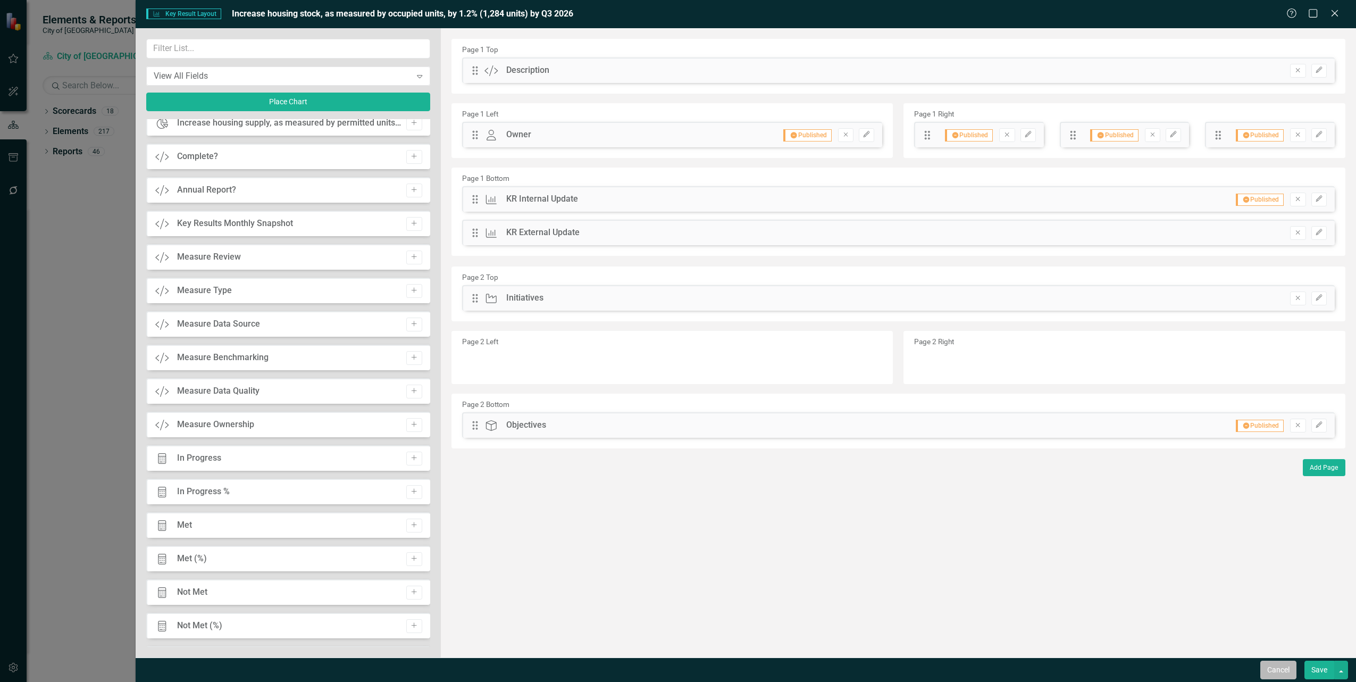
click at [1276, 671] on button "Cancel" at bounding box center [1278, 669] width 36 height 19
